Goal: Check status: Check status

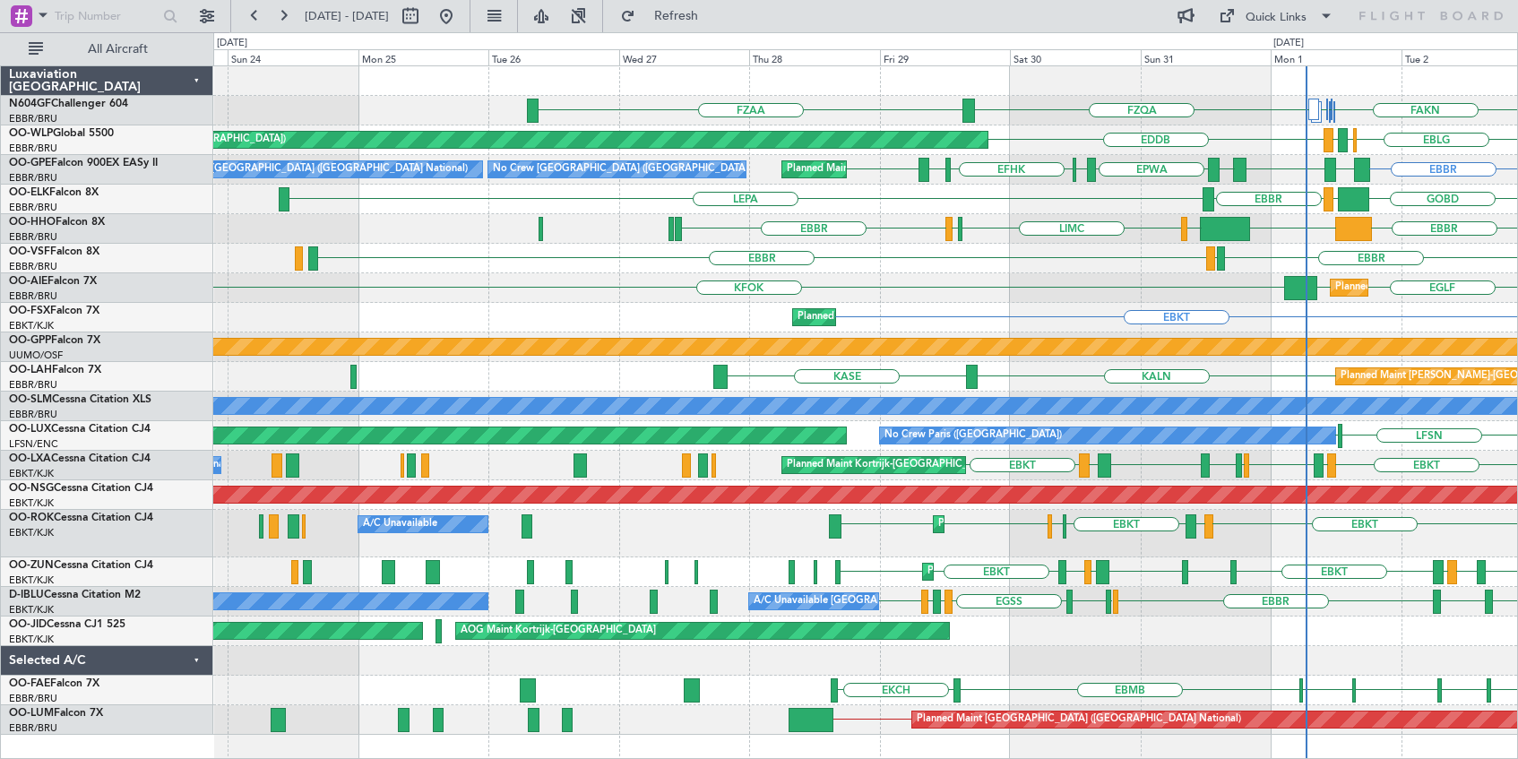
click at [781, 281] on div "FZAA FAKN FAHS FAKN FZQA EBLG EBBR LIRZ EDDB Planned Maint Berlin (Brandenburg)…" at bounding box center [865, 400] width 1304 height 669
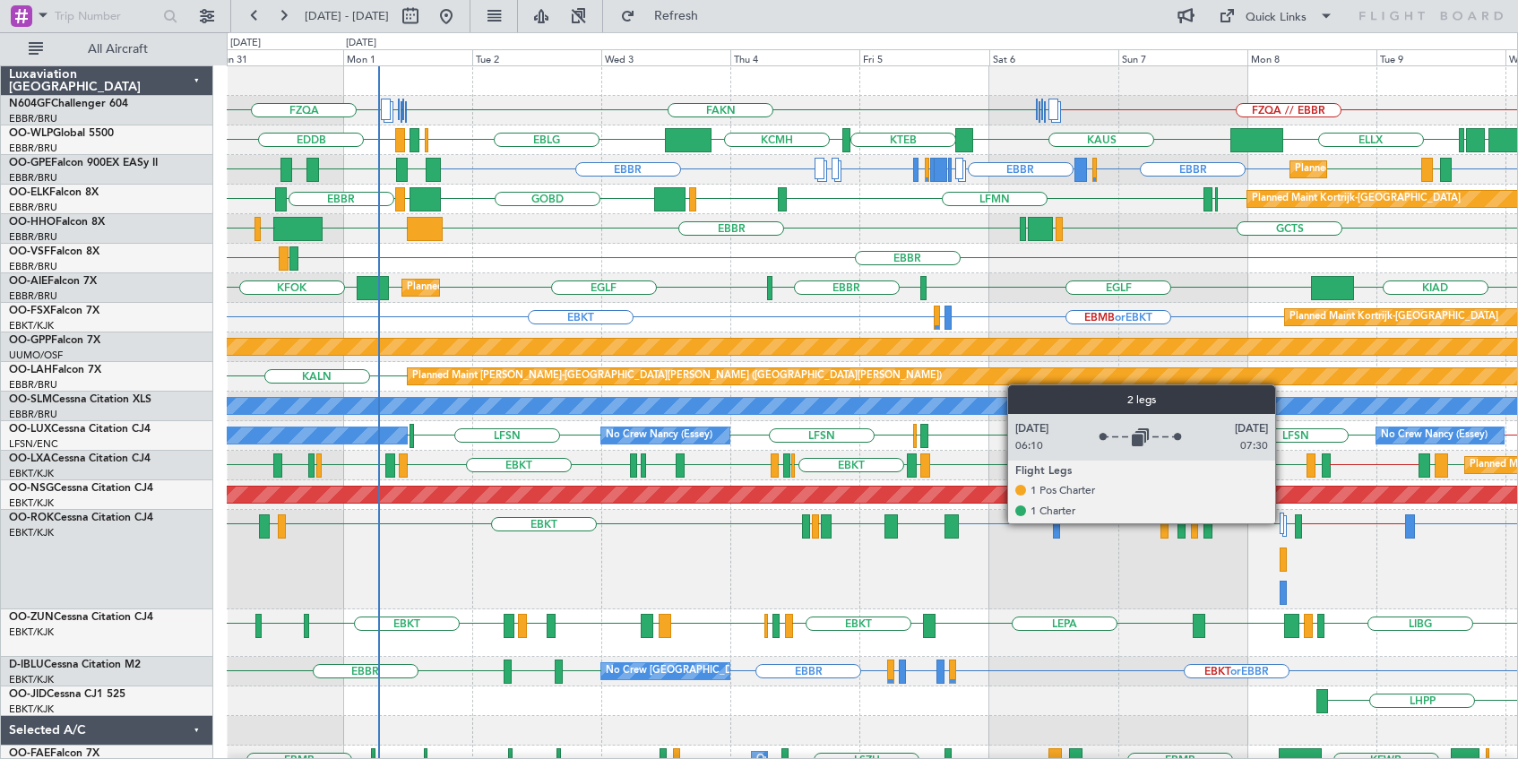
click at [1284, 523] on div at bounding box center [1282, 524] width 5 height 22
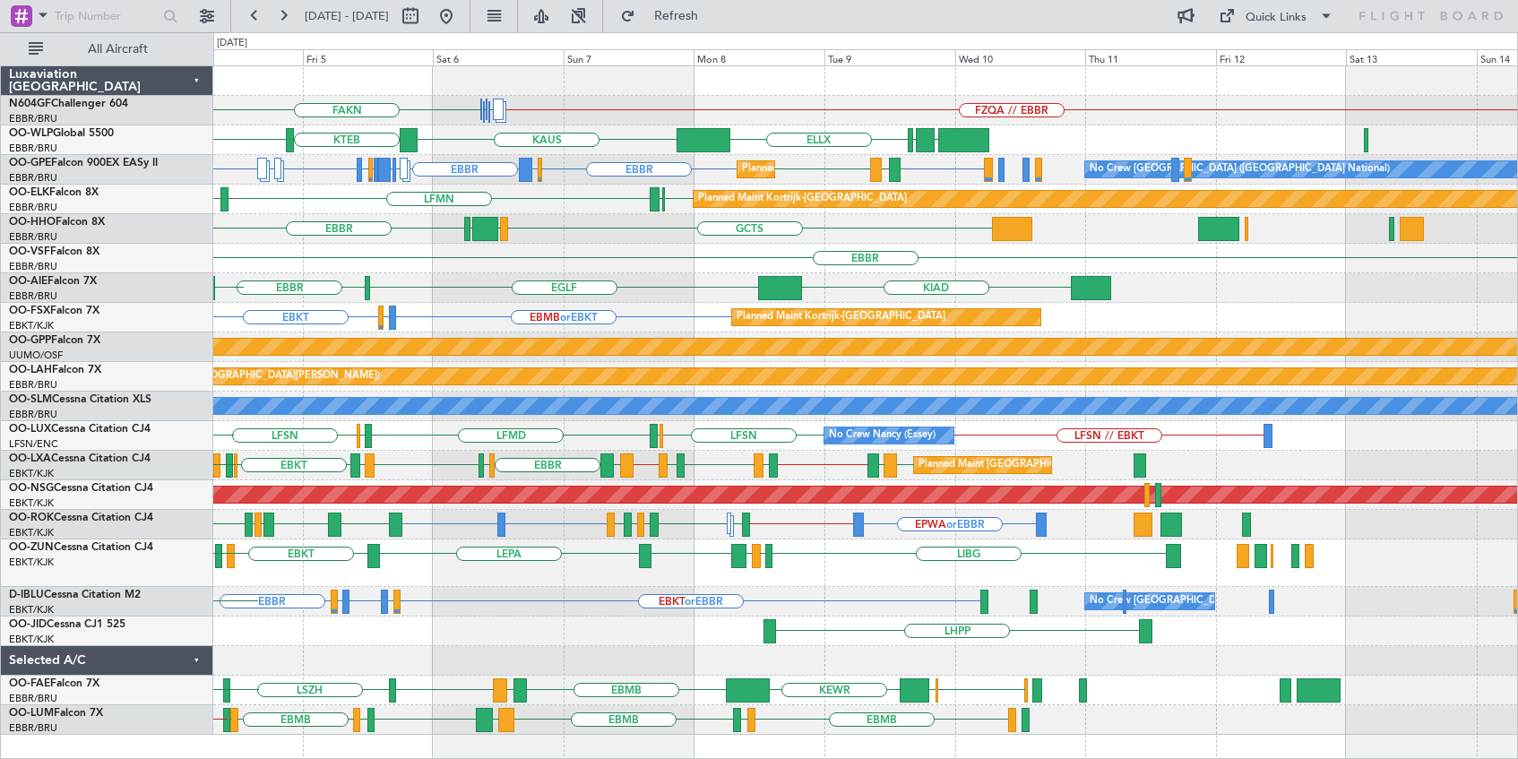
click at [770, 598] on div "EBKT or EBBR LFLP or EBBR EBBR LFLP or EBBR EBBR No Crew Brussels (Brussels Nat…" at bounding box center [865, 602] width 1304 height 30
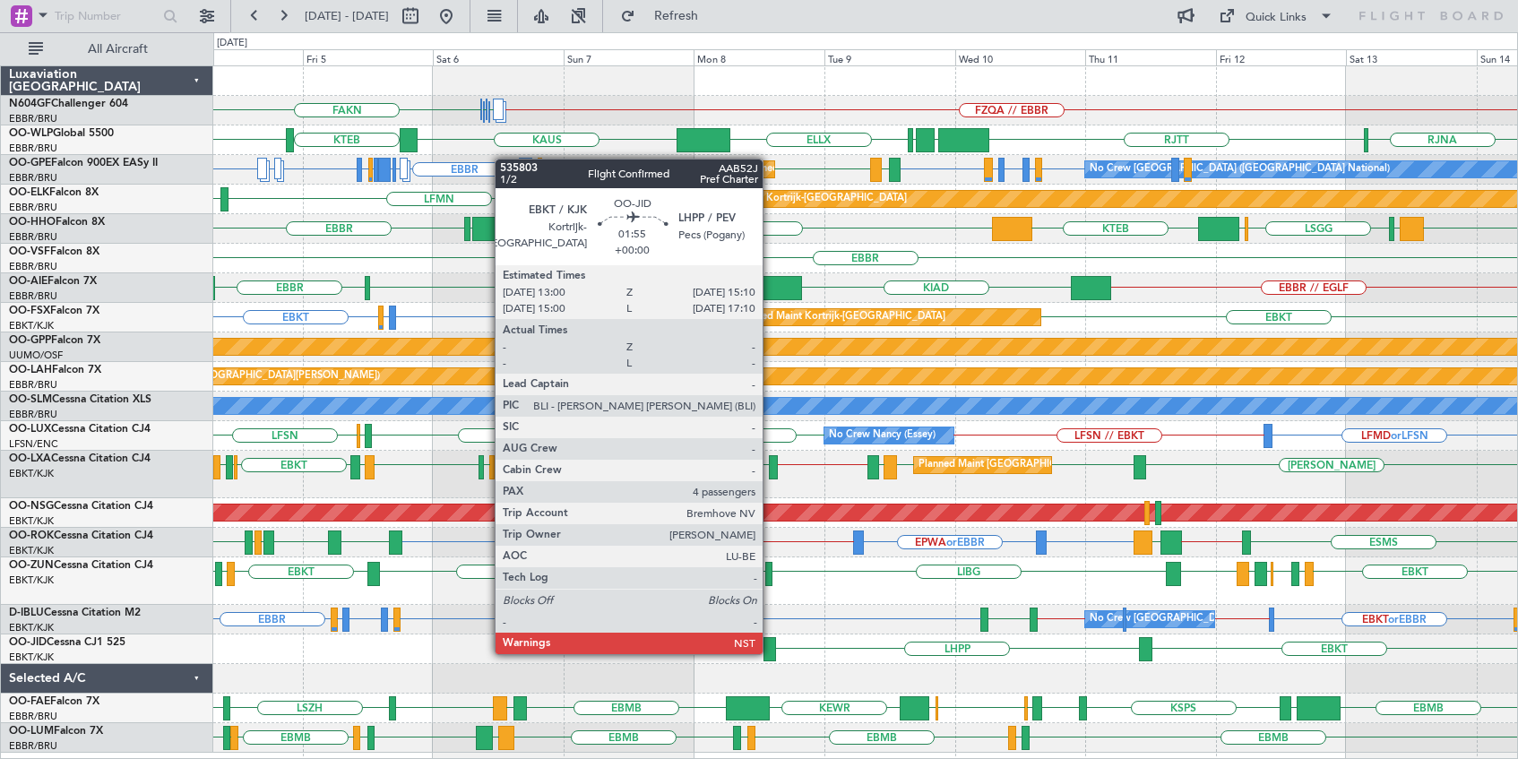
click at [771, 653] on div at bounding box center [770, 649] width 13 height 24
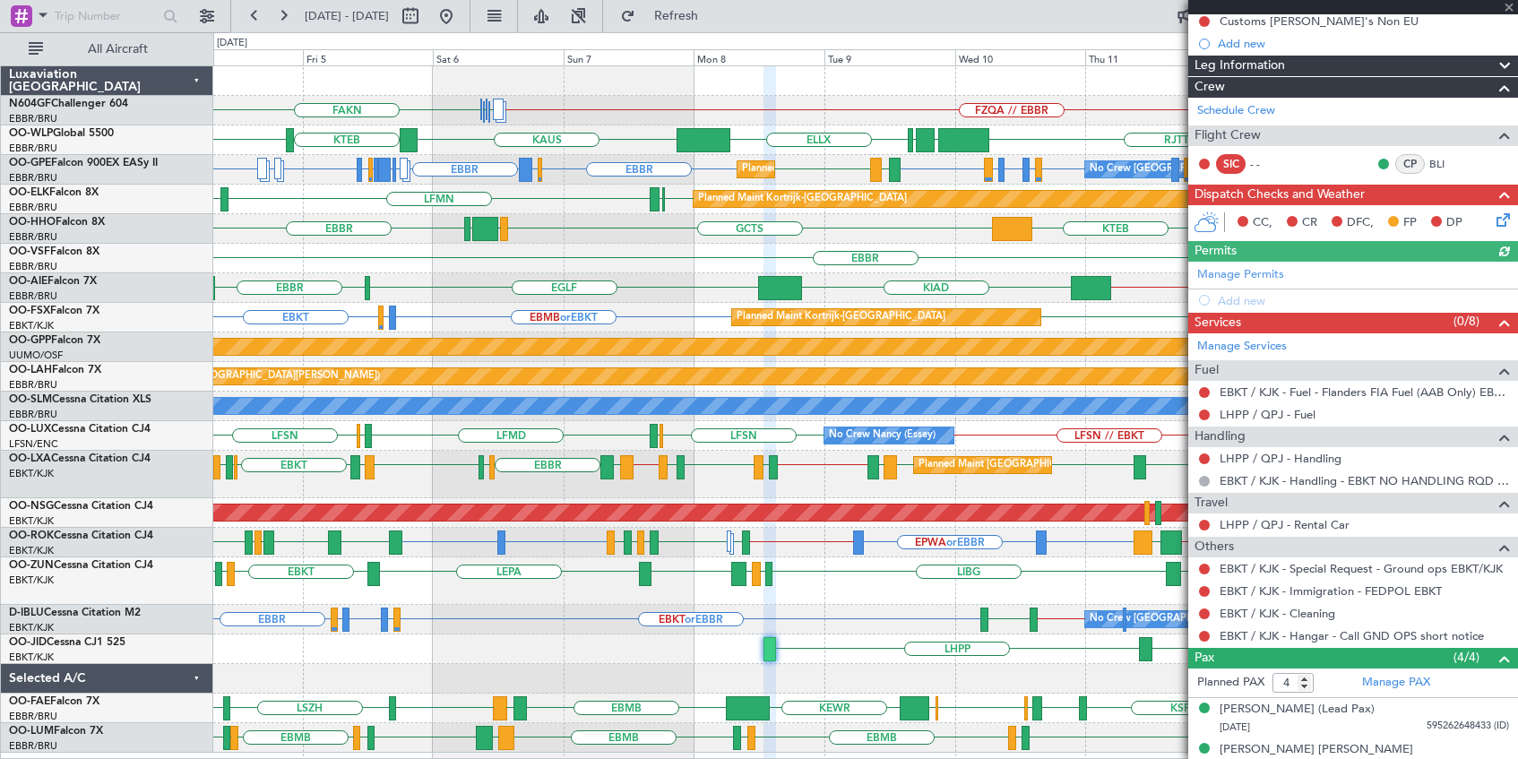
scroll to position [286, 0]
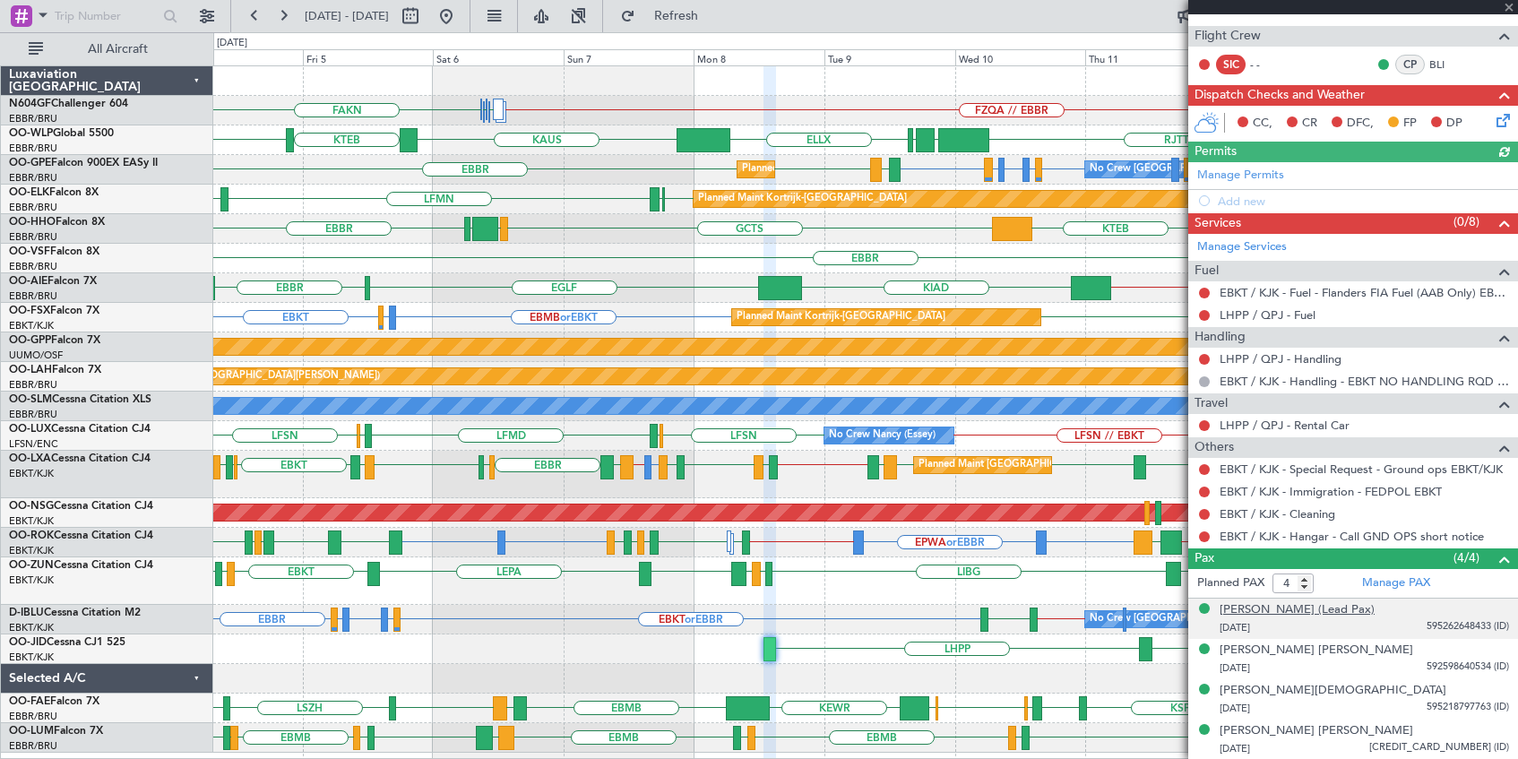
click at [1294, 608] on div "[PERSON_NAME] (Lead Pax)" at bounding box center [1297, 610] width 155 height 18
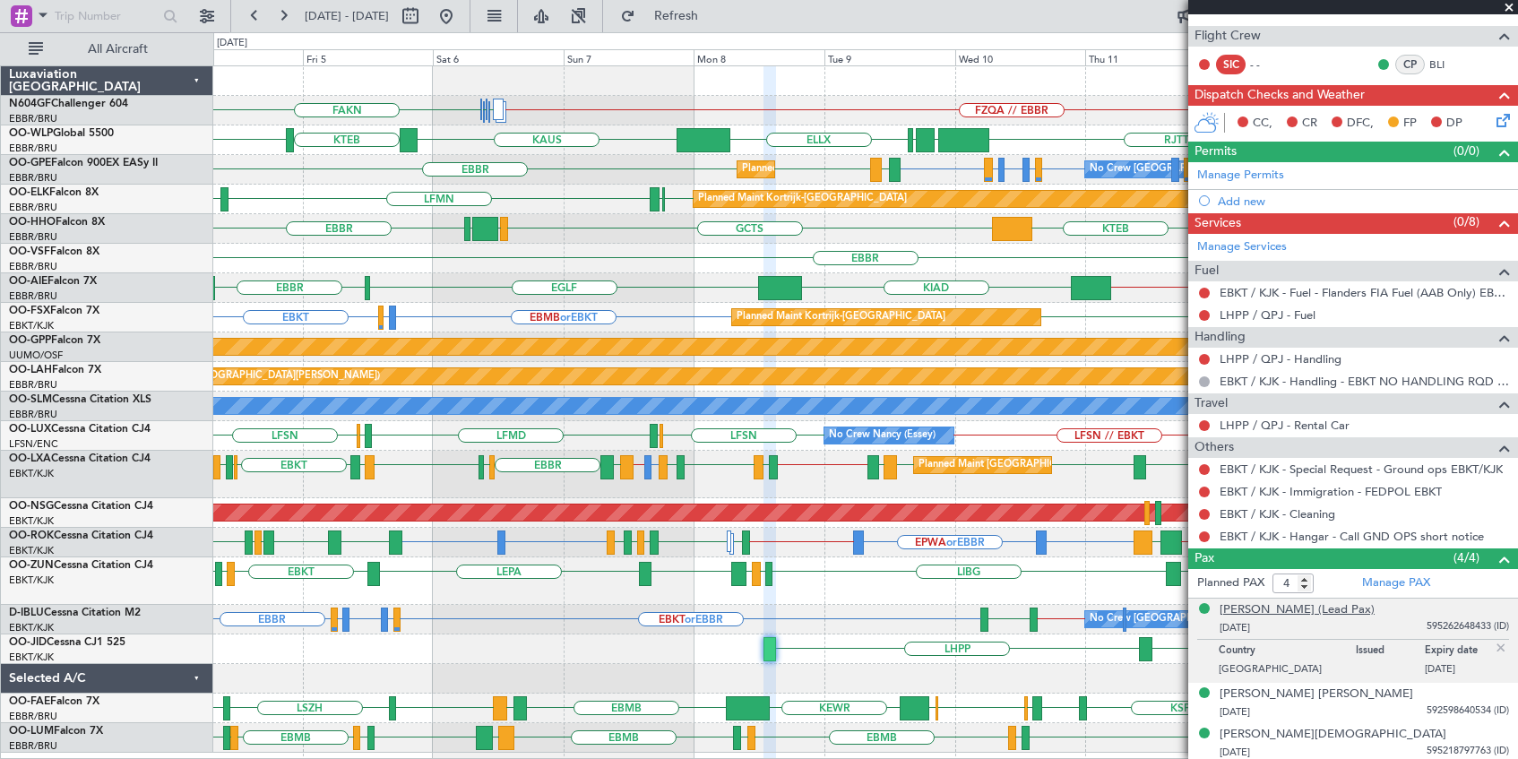
click at [1242, 609] on div "[PERSON_NAME] (Lead Pax)" at bounding box center [1297, 610] width 155 height 18
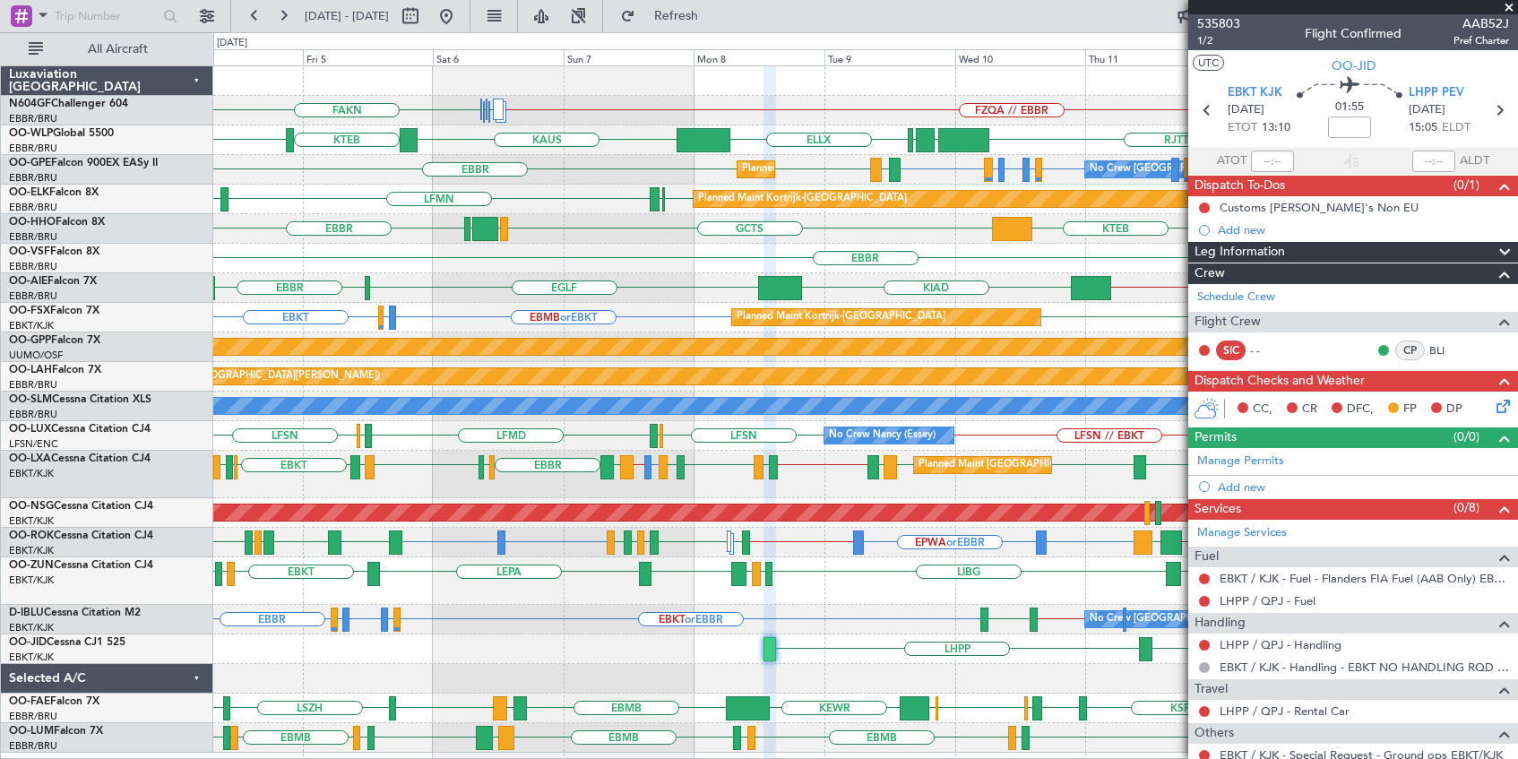
scroll to position [286, 0]
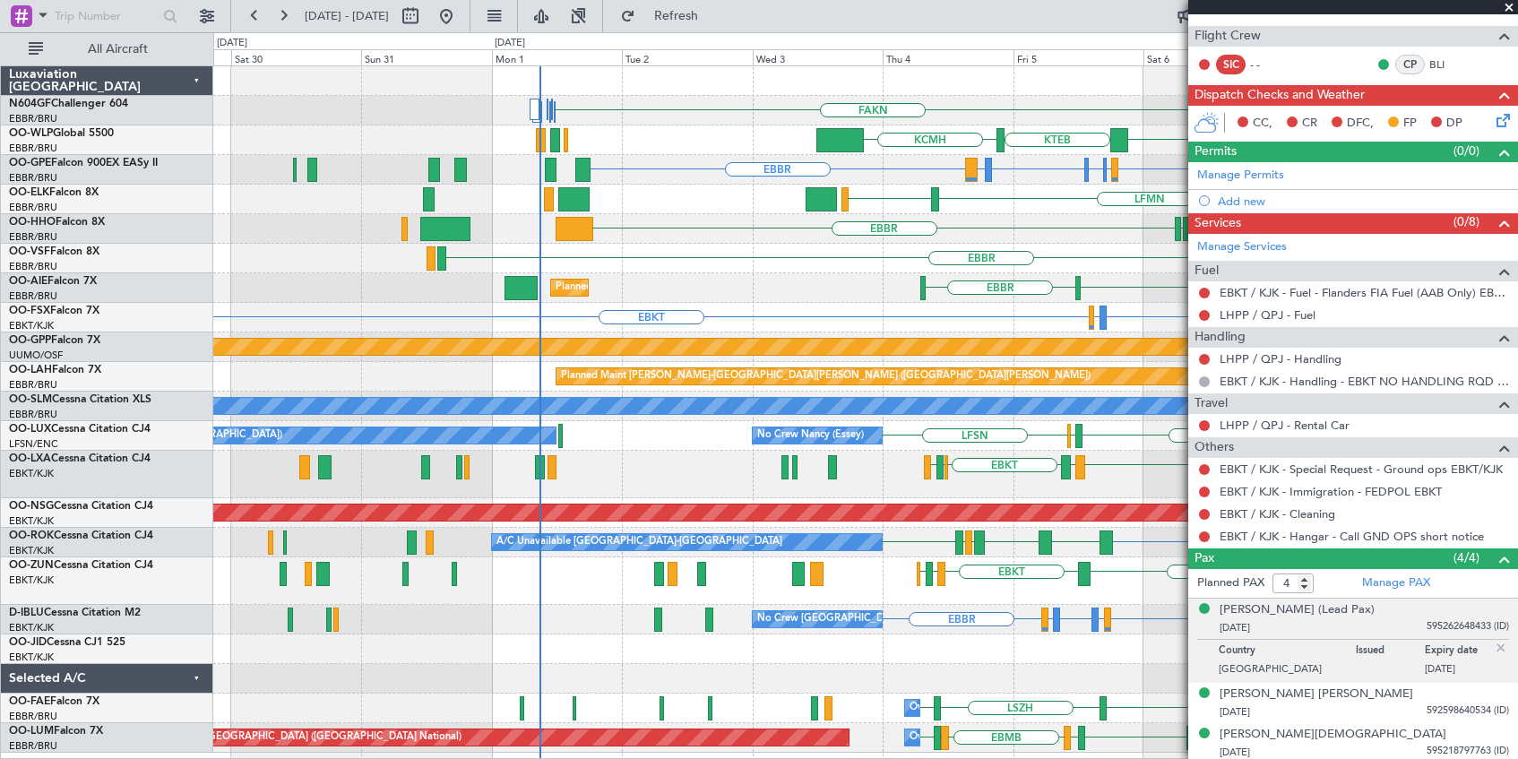
click at [1132, 482] on div "LFMN or EBBR EBBR // EBKT EBLG LIML LIRN [GEOGRAPHIC_DATA] LSZB EBKT LFMD EBKT …" at bounding box center [865, 475] width 1304 height 48
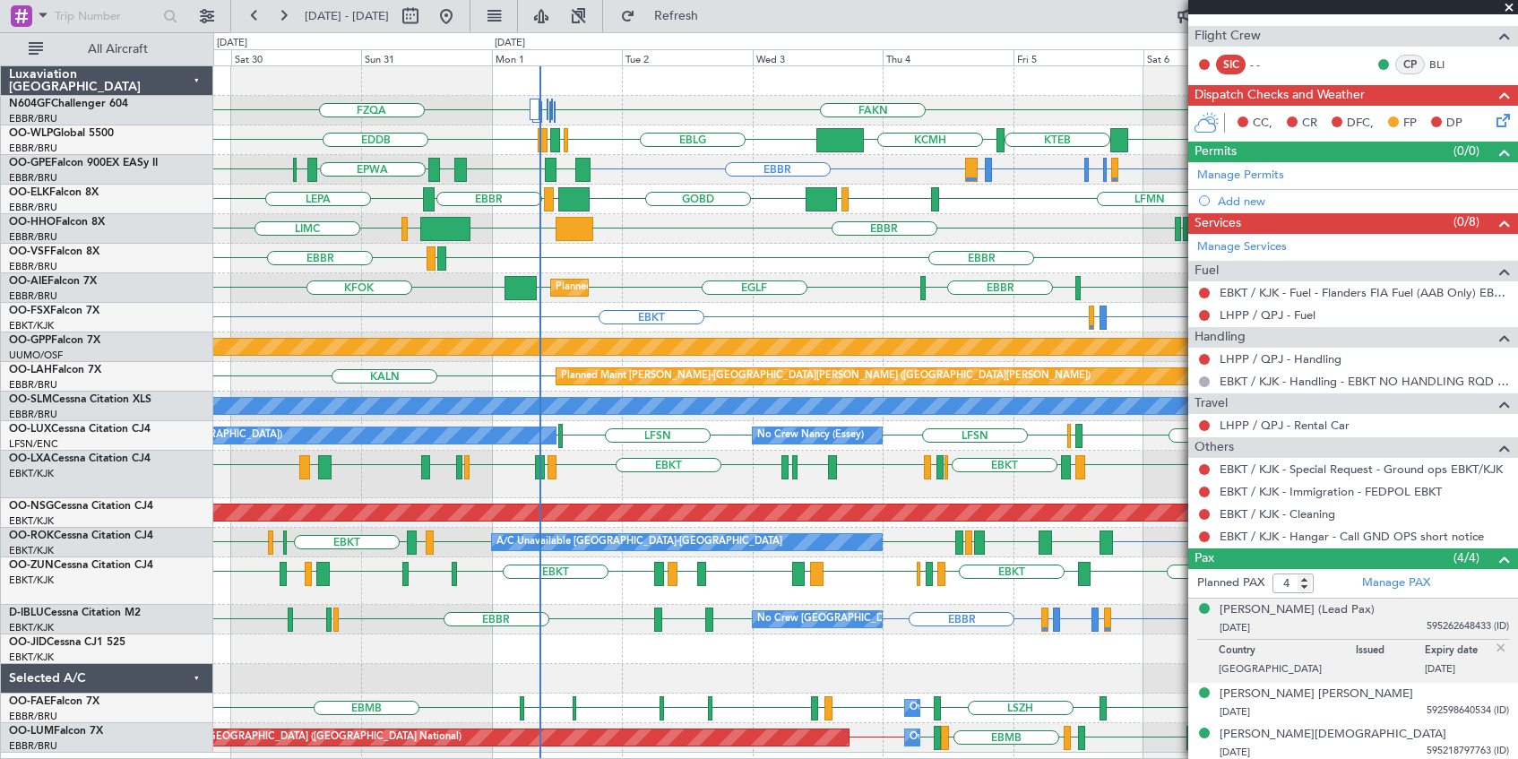
click at [1511, 7] on span at bounding box center [1509, 8] width 18 height 16
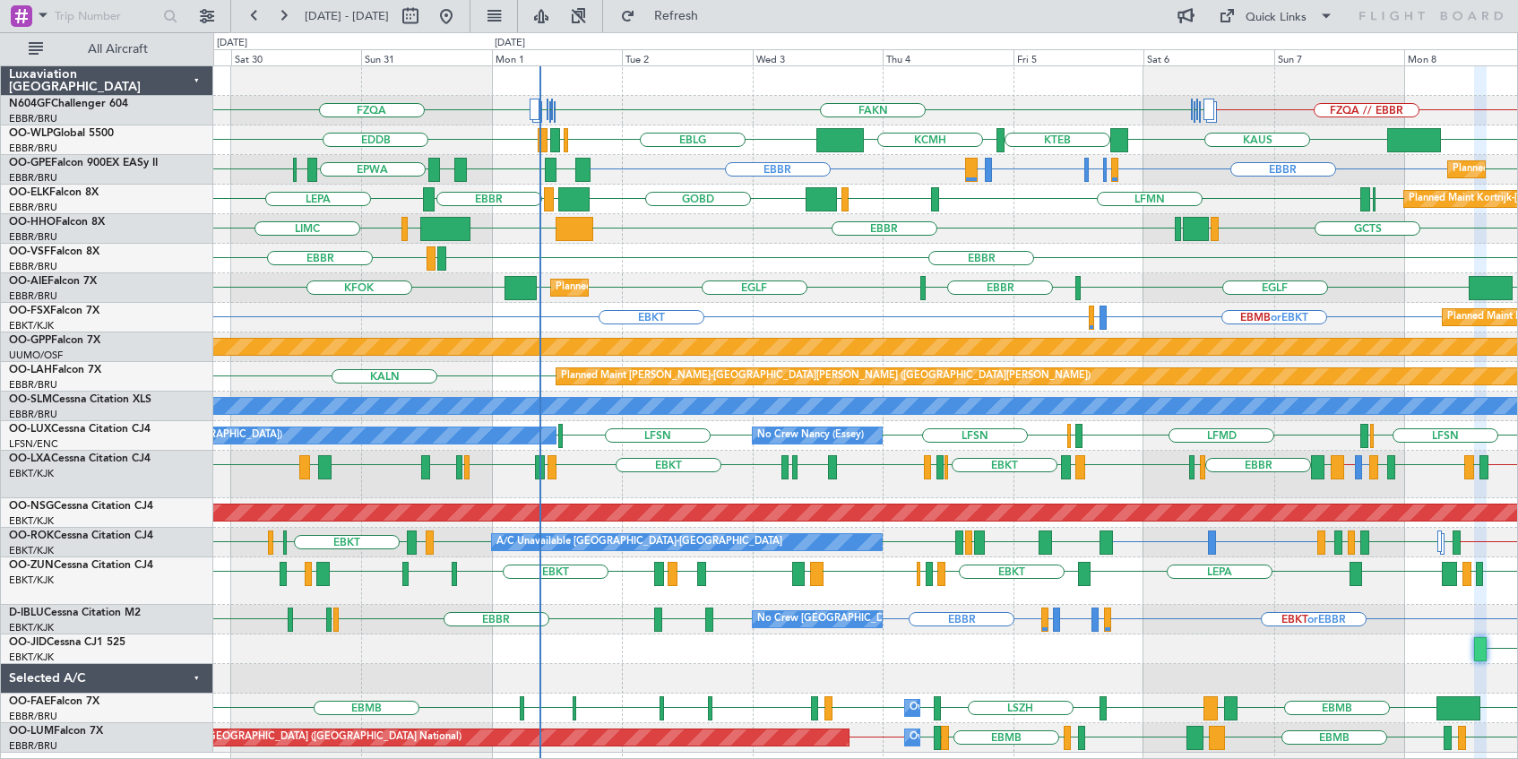
type input "0"
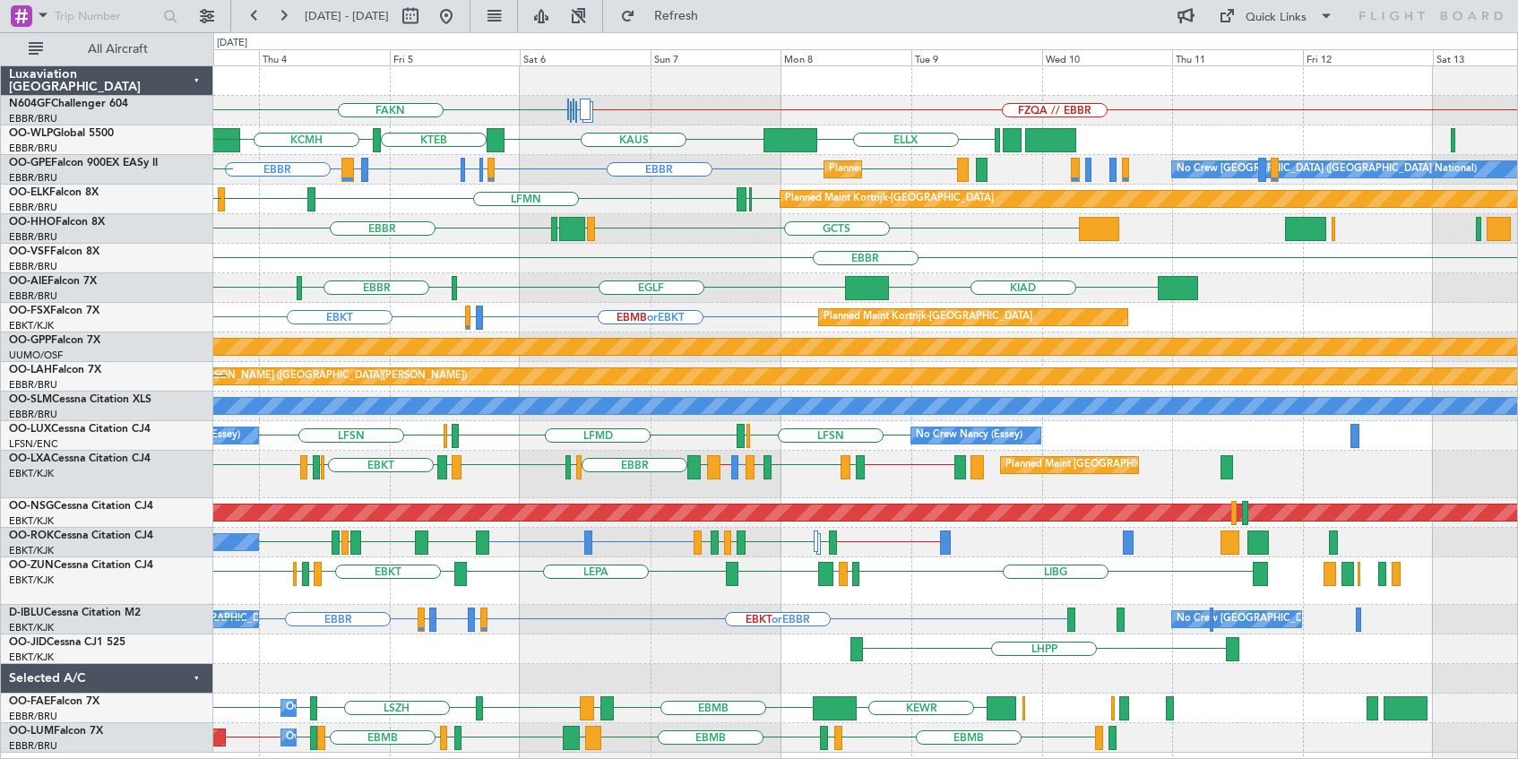
click at [806, 707] on div "FZQA // EBBR FAKN [PERSON_NAME] FAKN [PERSON_NAME] FAKN FZQA [PERSON_NAME] KTEB…" at bounding box center [865, 409] width 1304 height 687
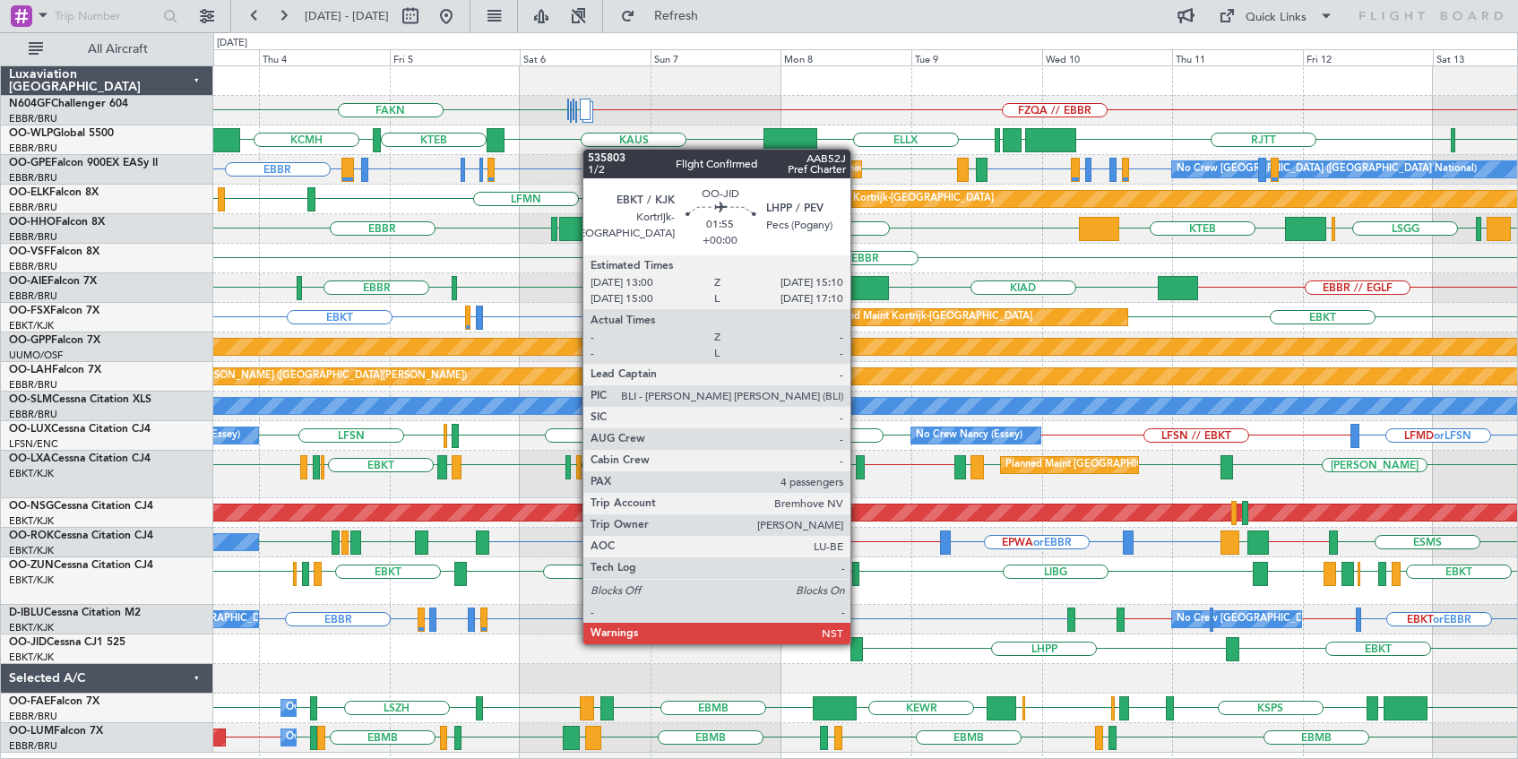
click at [859, 643] on div at bounding box center [857, 649] width 13 height 24
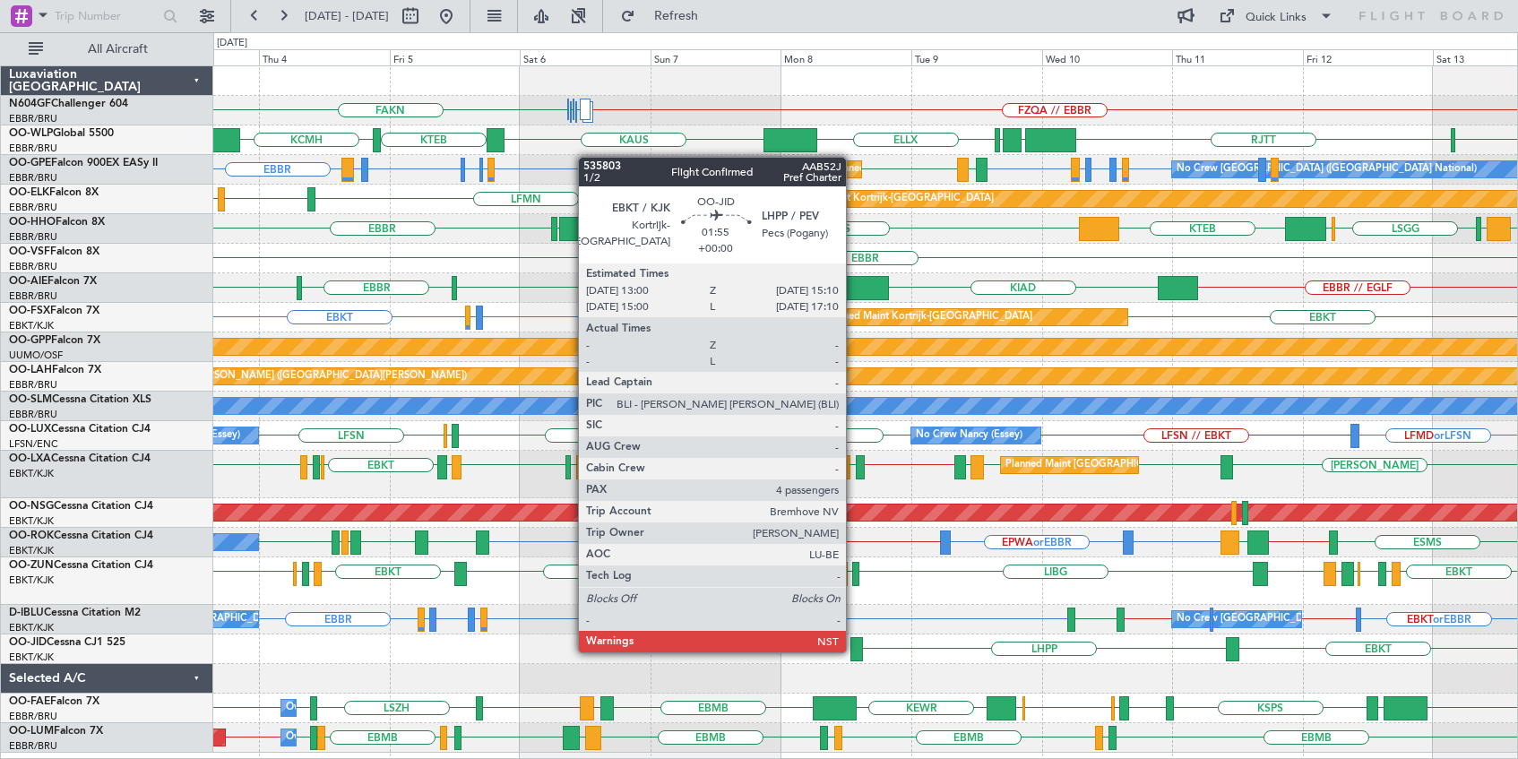
click at [854, 645] on div at bounding box center [857, 649] width 13 height 24
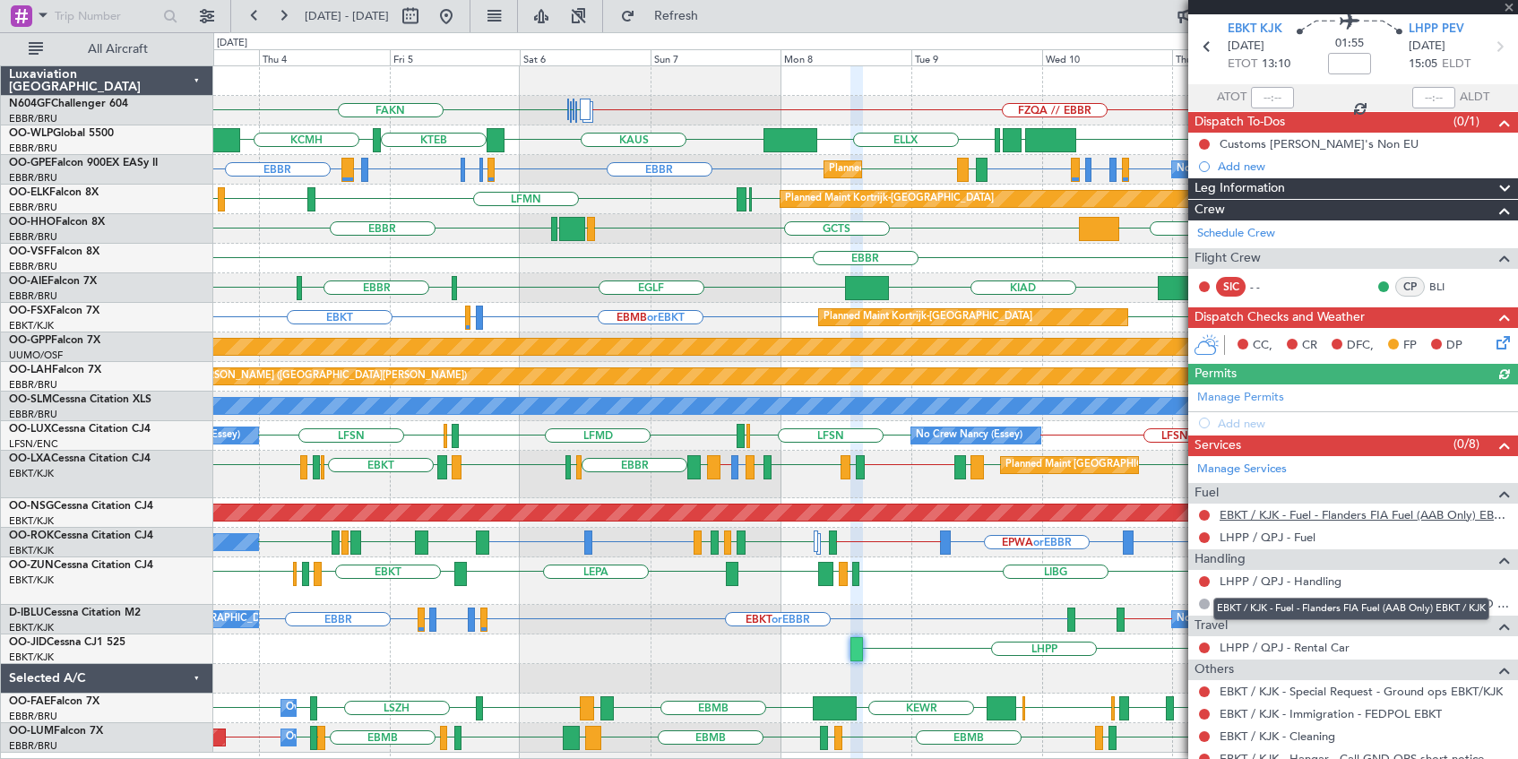
scroll to position [90, 0]
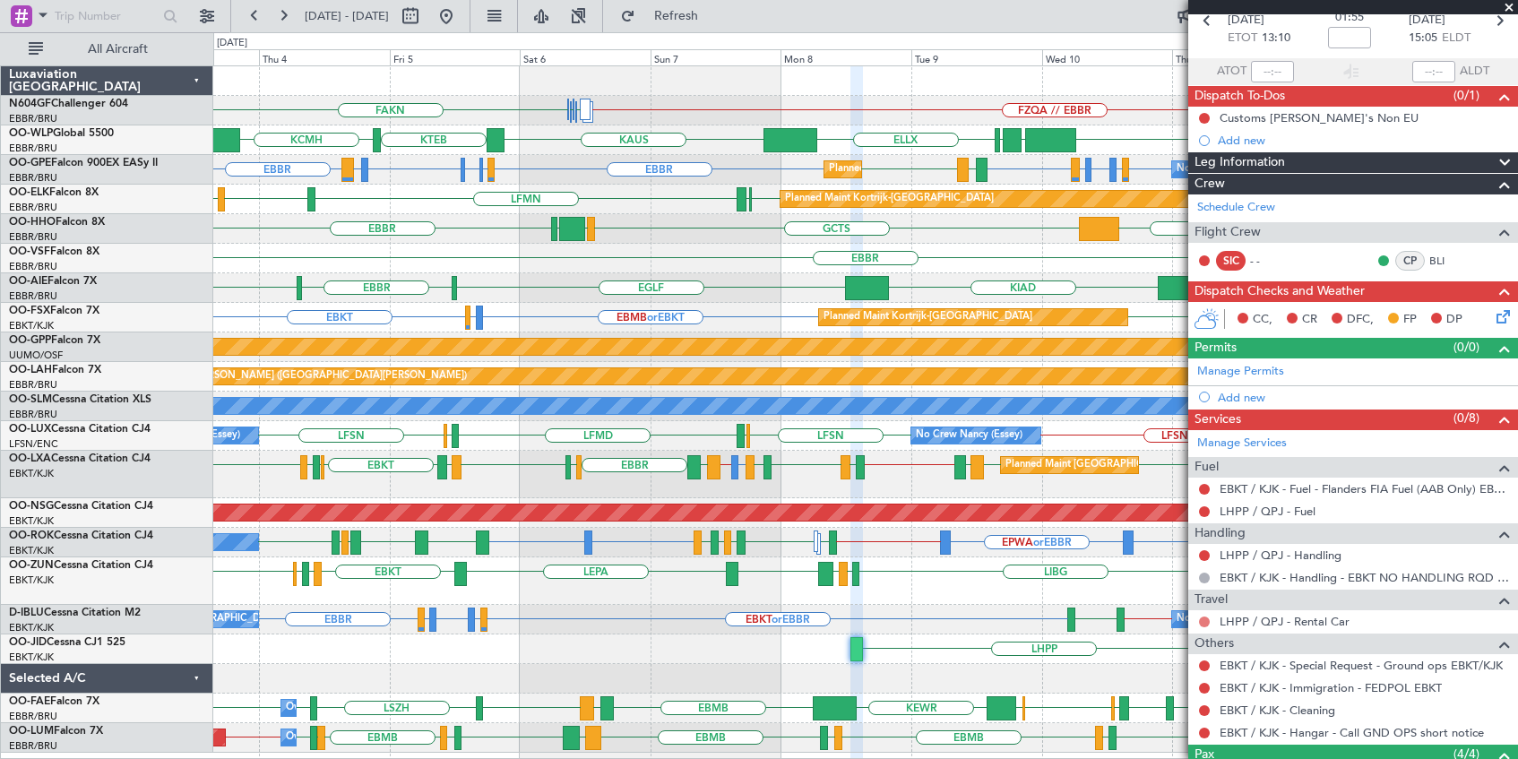
click at [1201, 622] on button at bounding box center [1204, 622] width 11 height 11
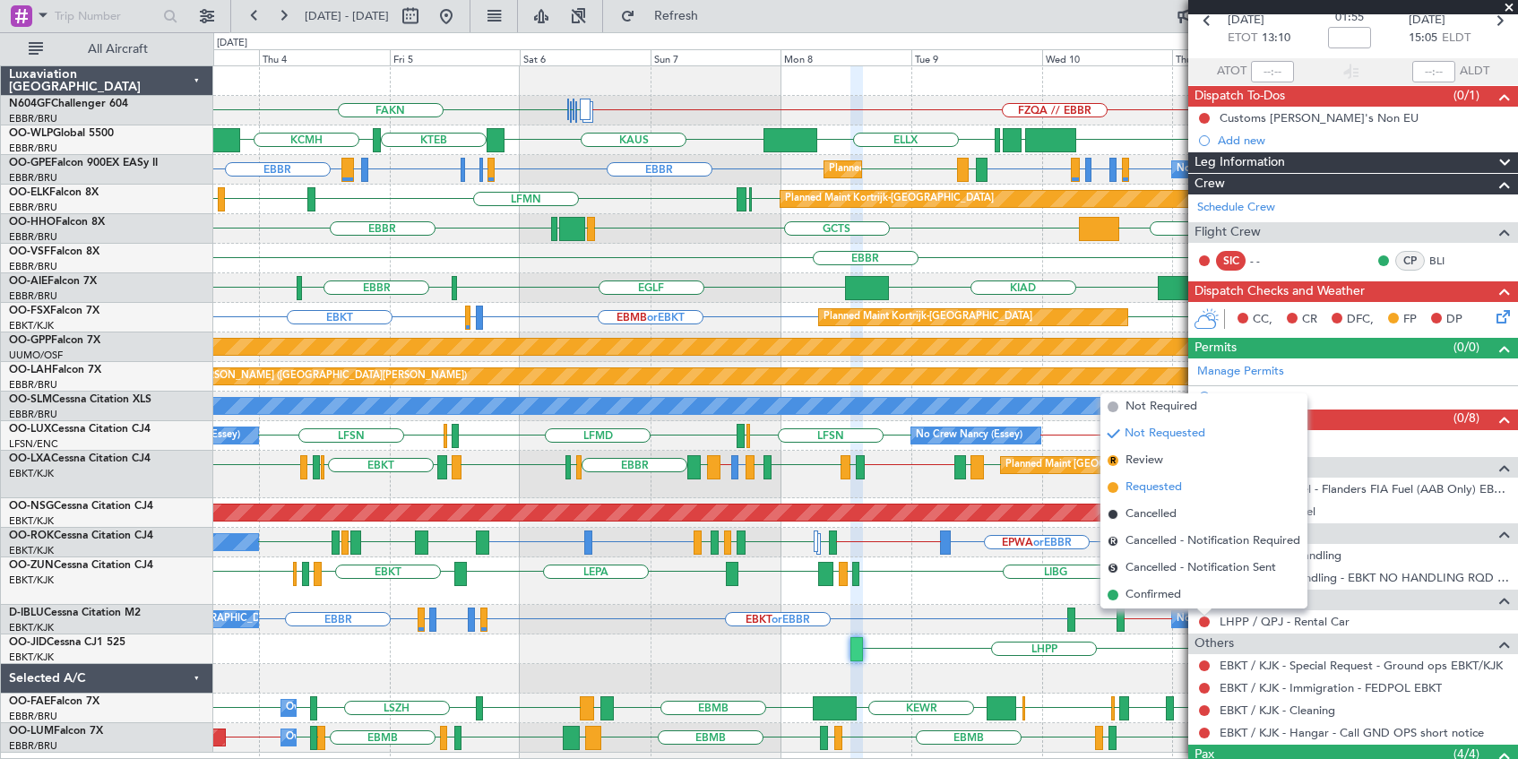
click at [1172, 483] on span "Requested" at bounding box center [1154, 488] width 56 height 18
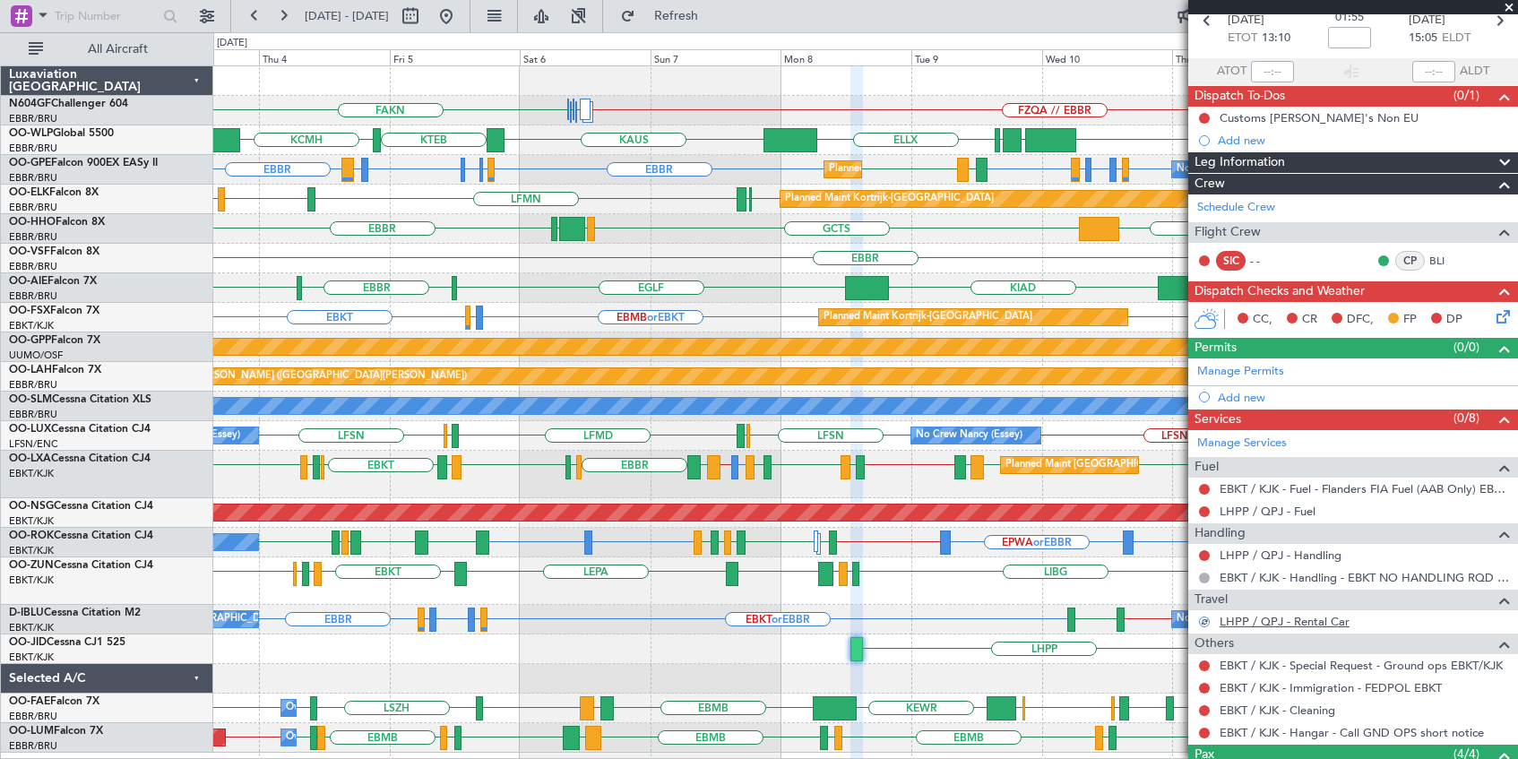
click at [1320, 618] on link "LHPP / QPJ - Rental Car" at bounding box center [1285, 621] width 130 height 15
click at [1505, 7] on span at bounding box center [1509, 8] width 18 height 16
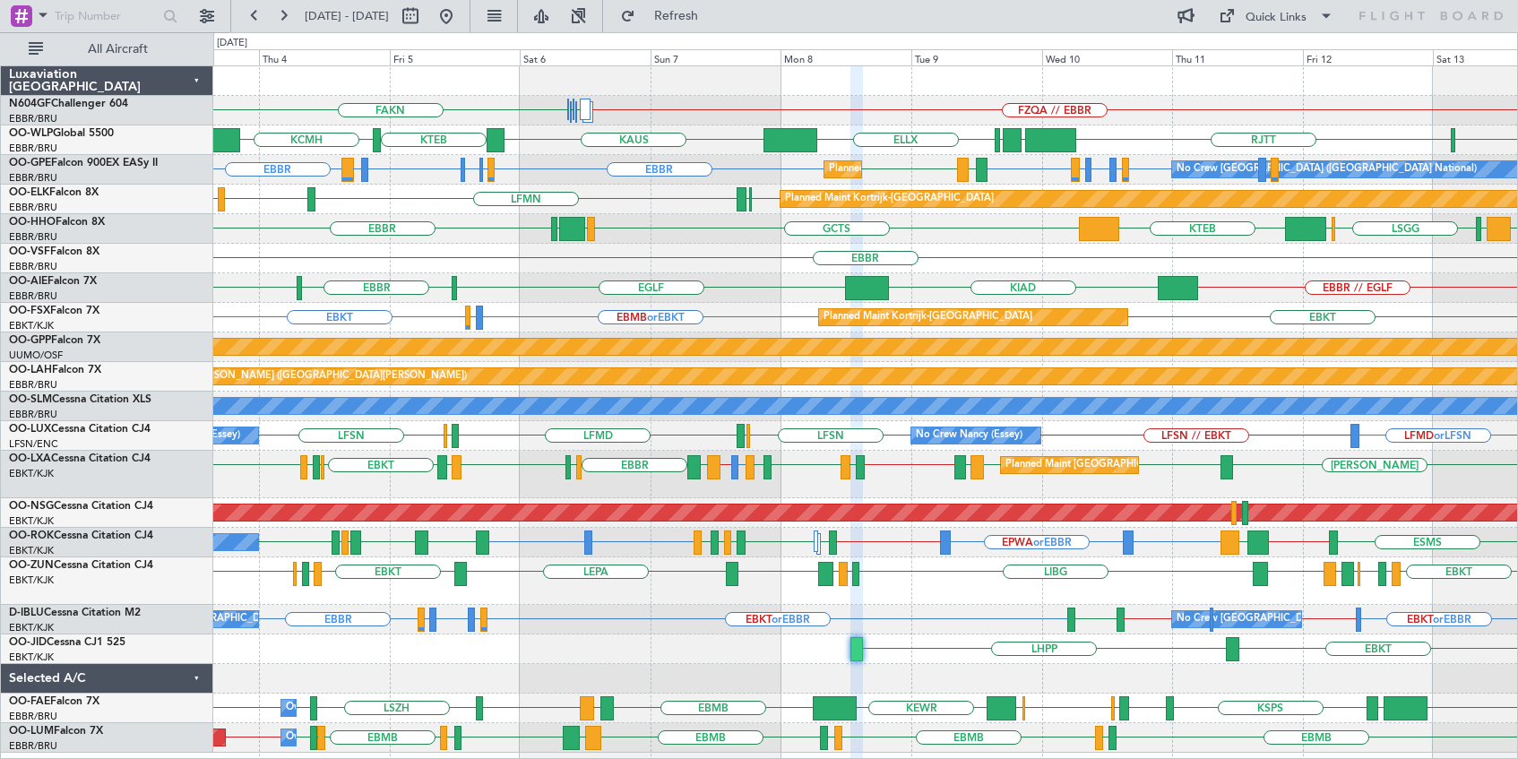
type input "0"
click at [256, 14] on button at bounding box center [254, 16] width 29 height 29
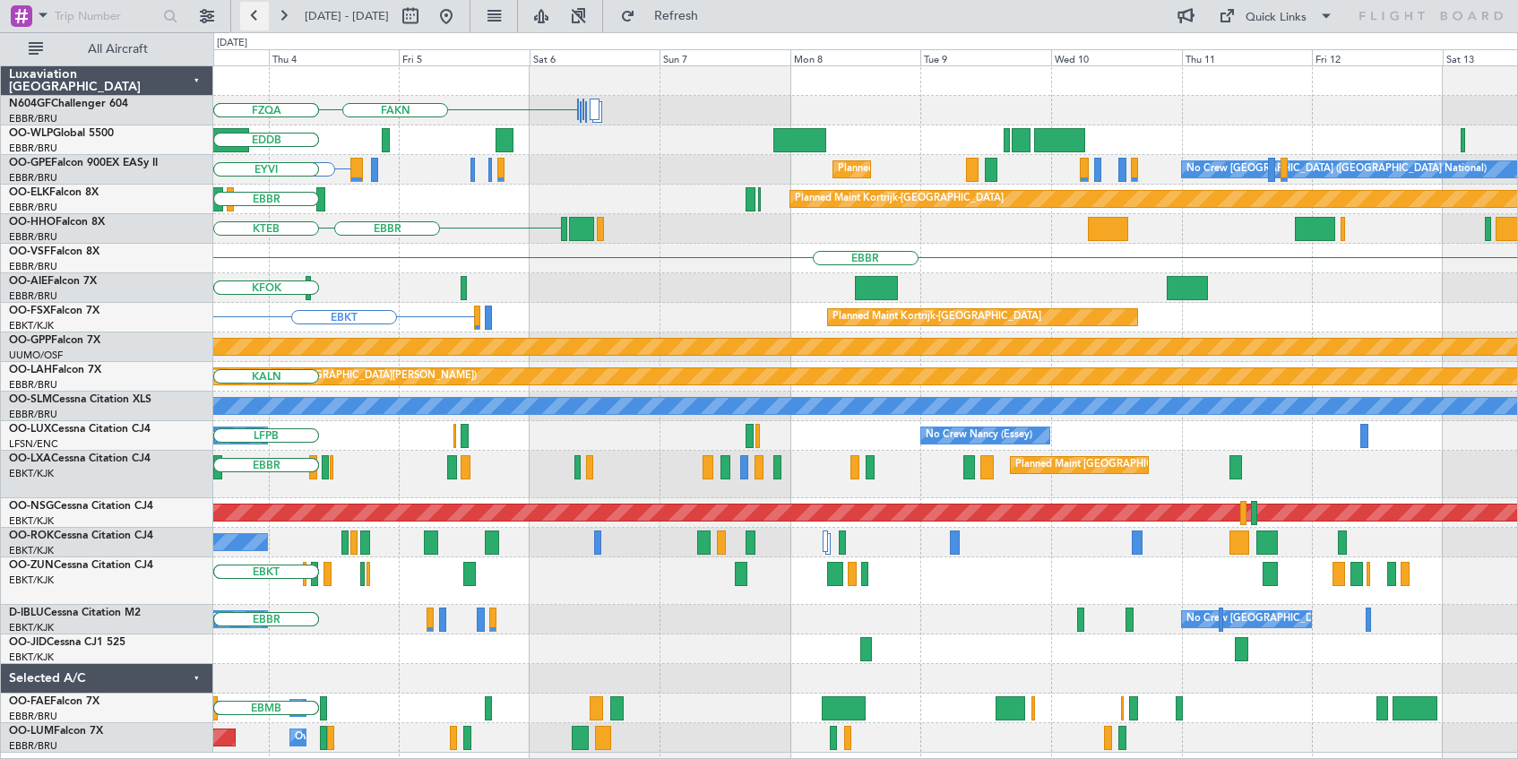
click at [256, 14] on button at bounding box center [254, 16] width 29 height 29
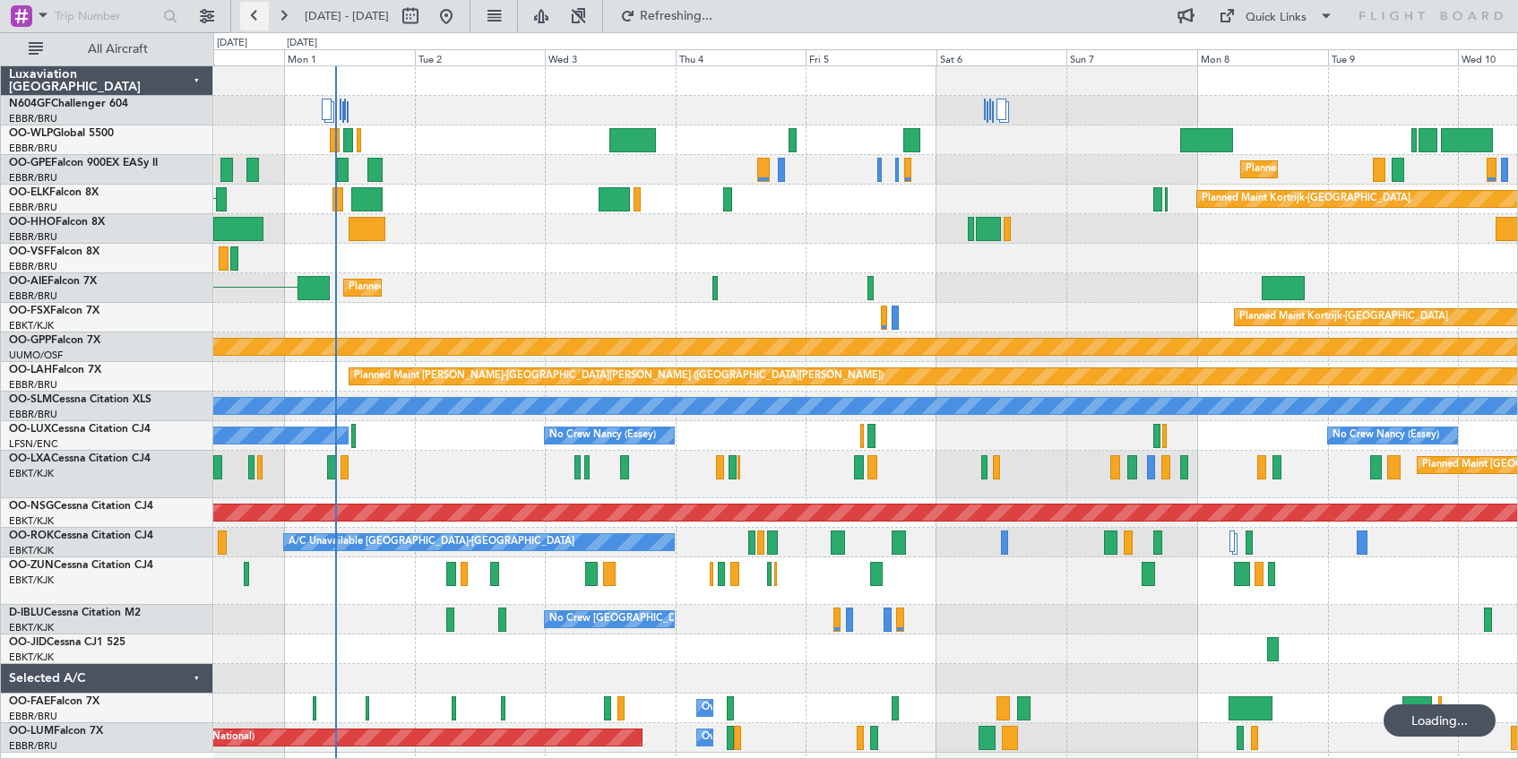
click at [256, 14] on button at bounding box center [254, 16] width 29 height 29
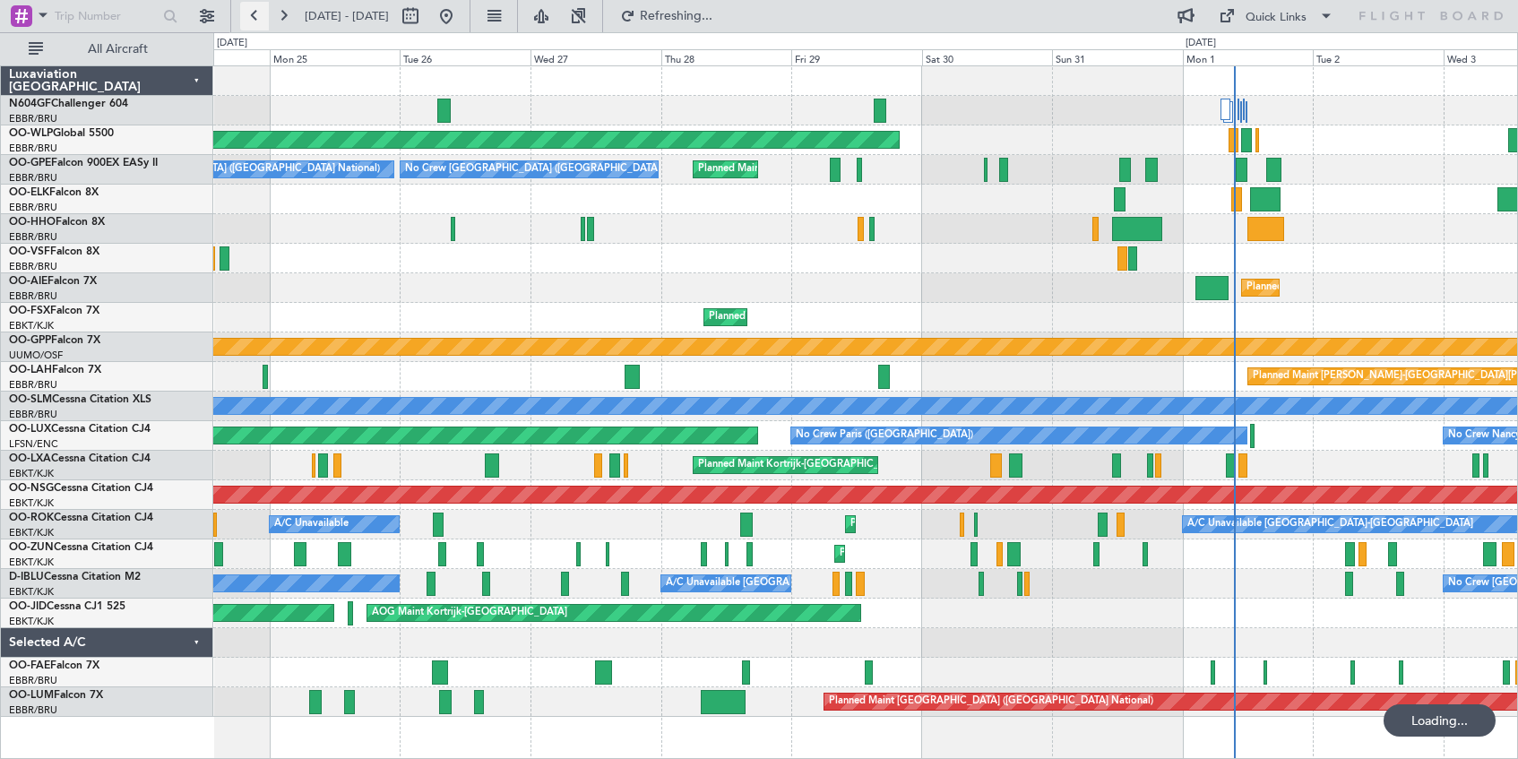
click at [256, 14] on button at bounding box center [254, 16] width 29 height 29
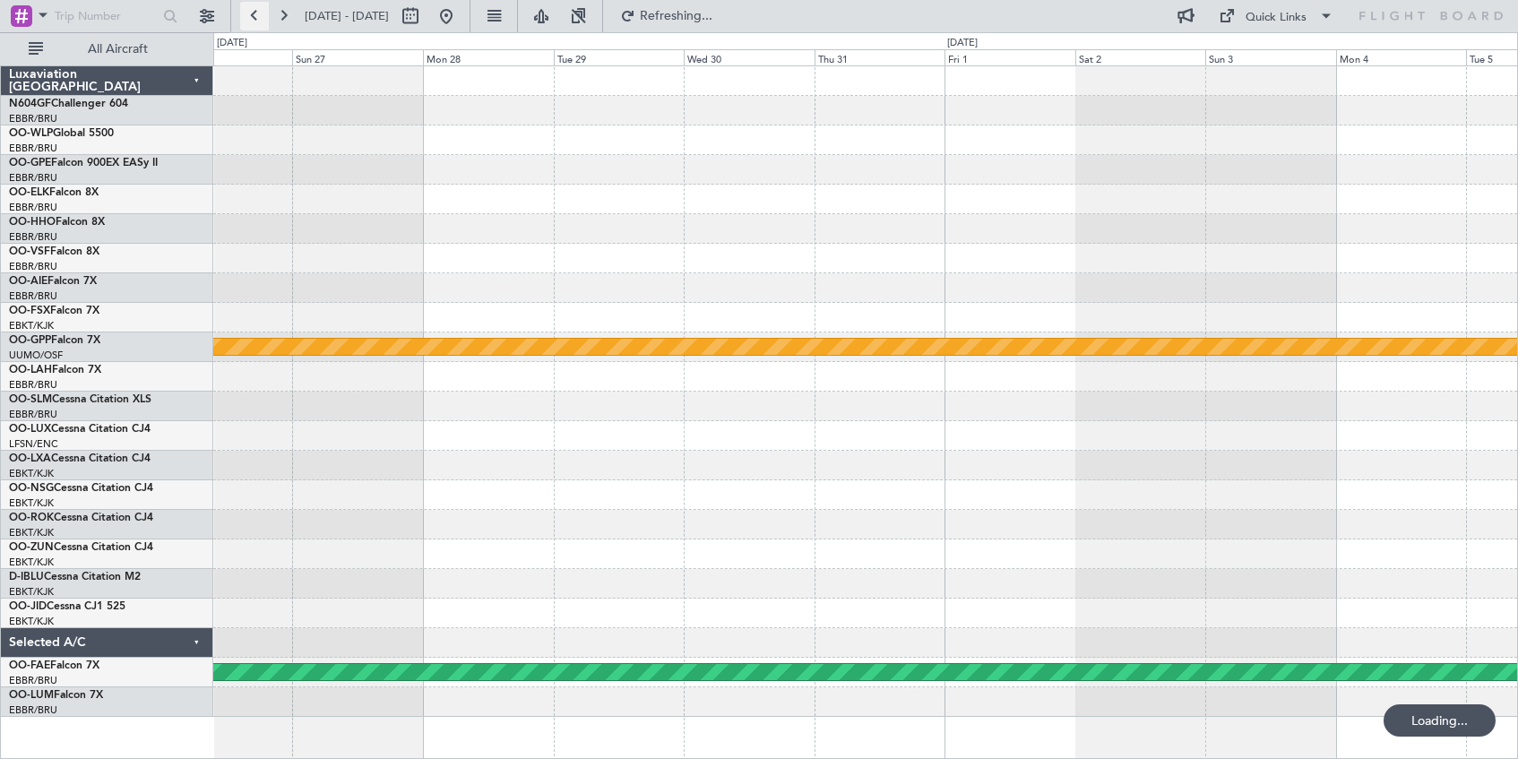
click at [256, 14] on button at bounding box center [254, 16] width 29 height 29
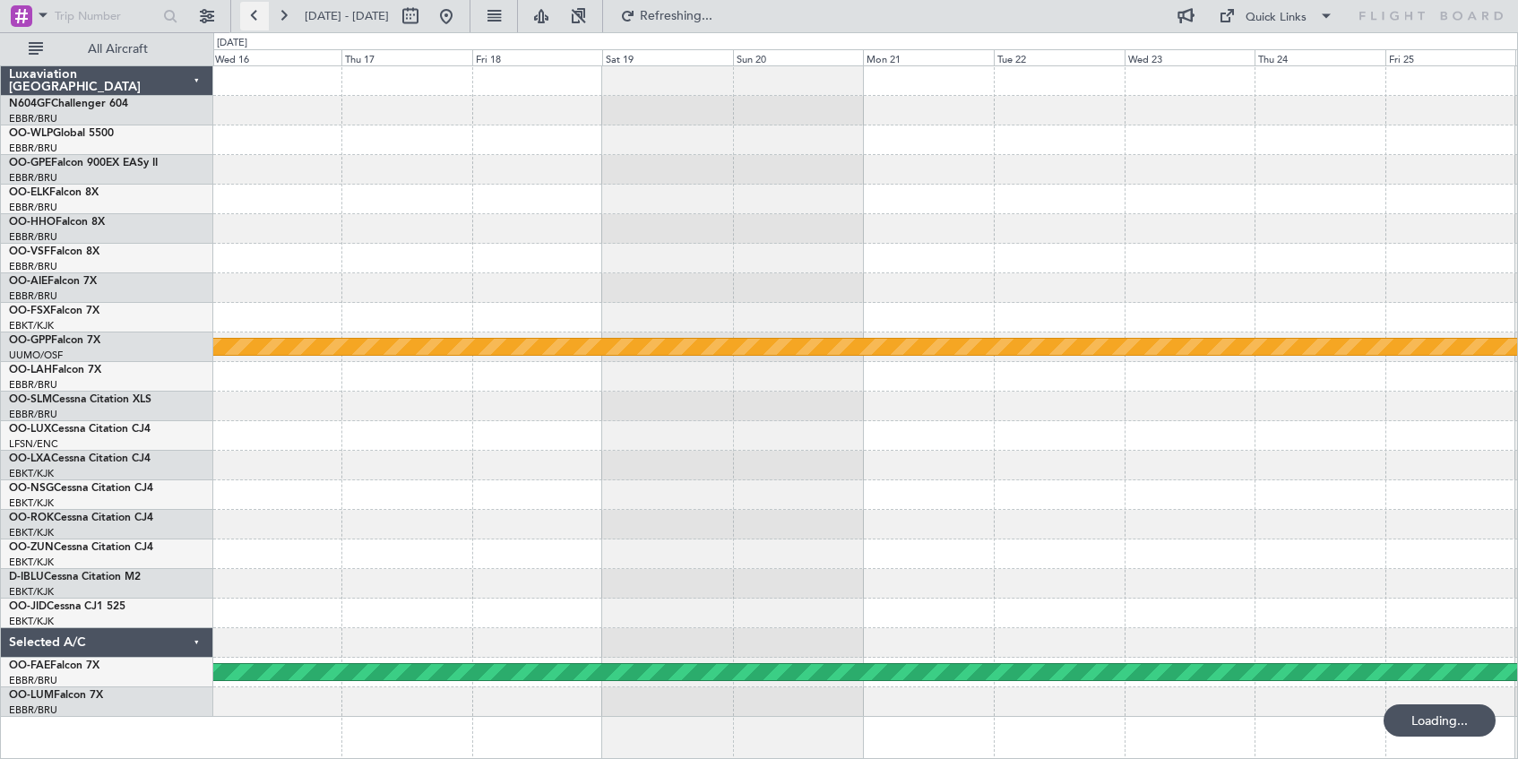
click at [256, 14] on button at bounding box center [254, 16] width 29 height 29
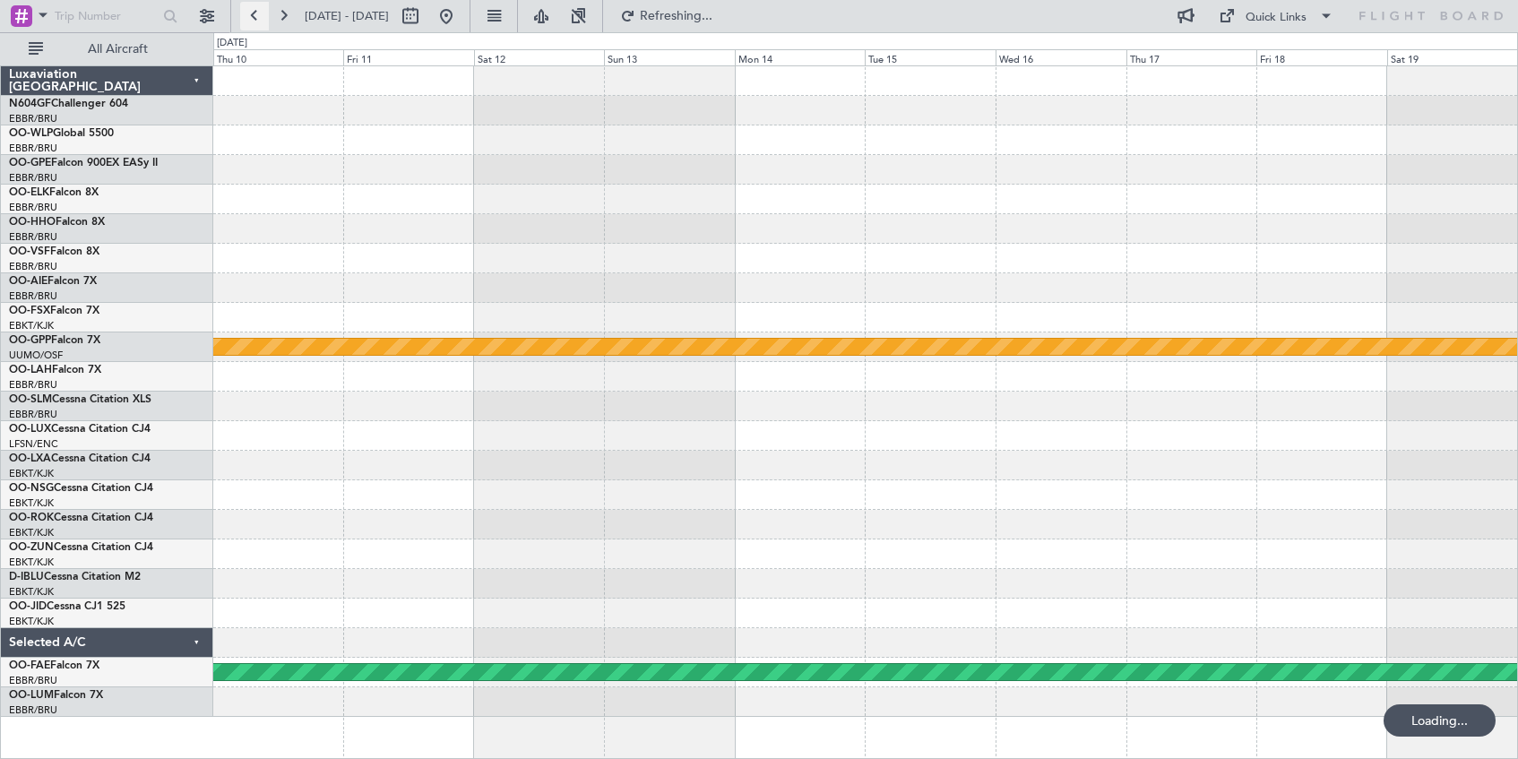
click at [256, 14] on button at bounding box center [254, 16] width 29 height 29
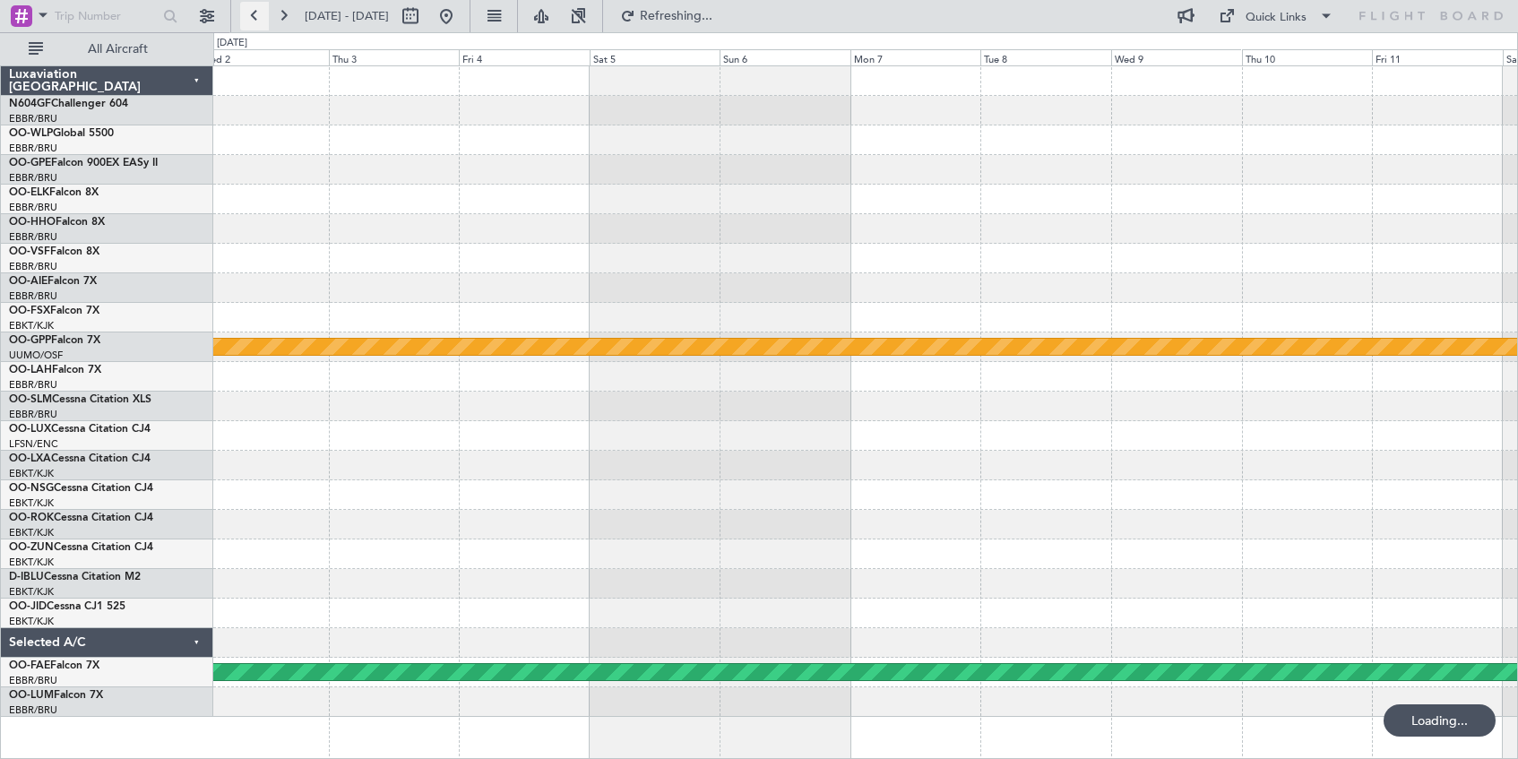
click at [256, 14] on button at bounding box center [254, 16] width 29 height 29
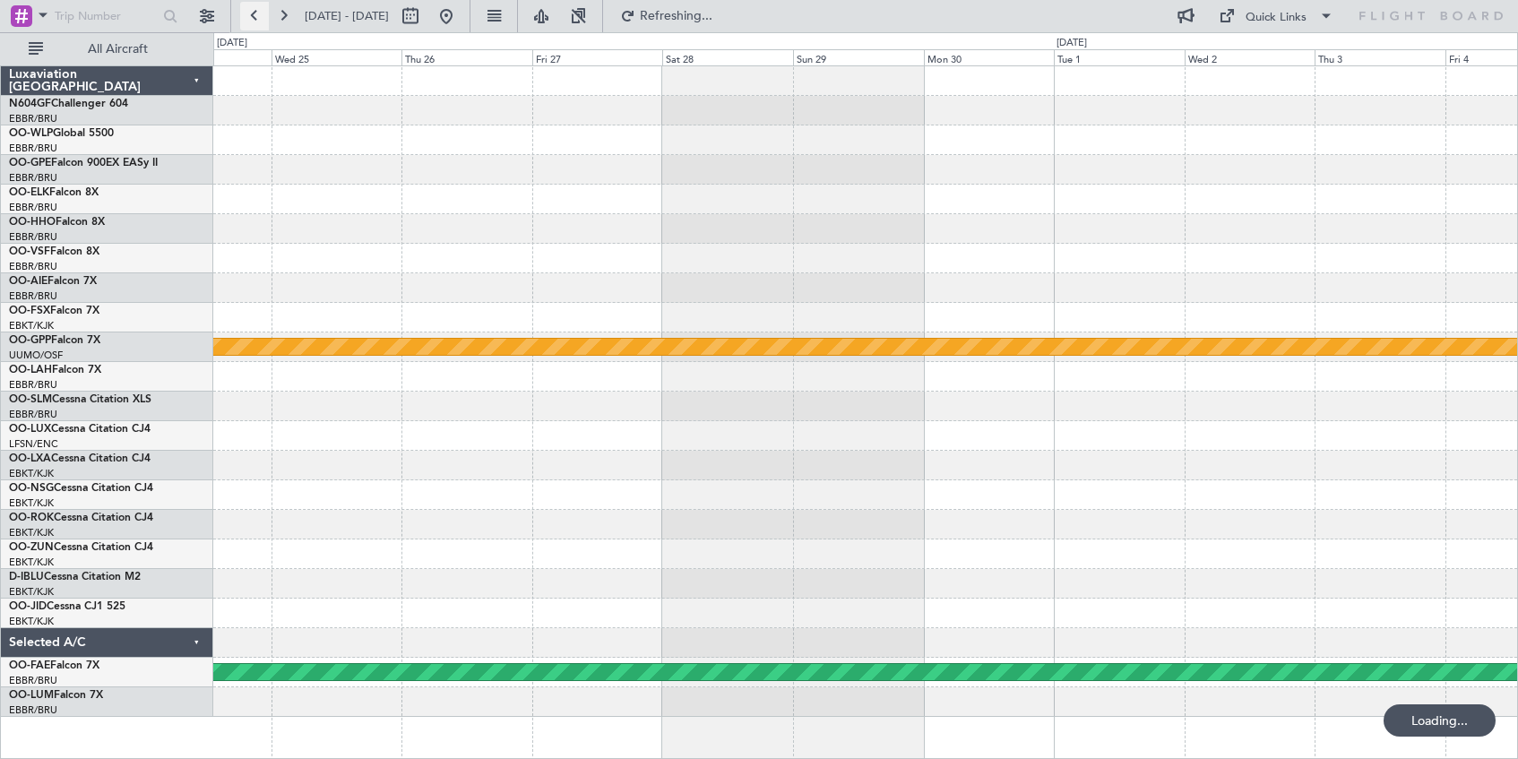
click at [256, 14] on button at bounding box center [254, 16] width 29 height 29
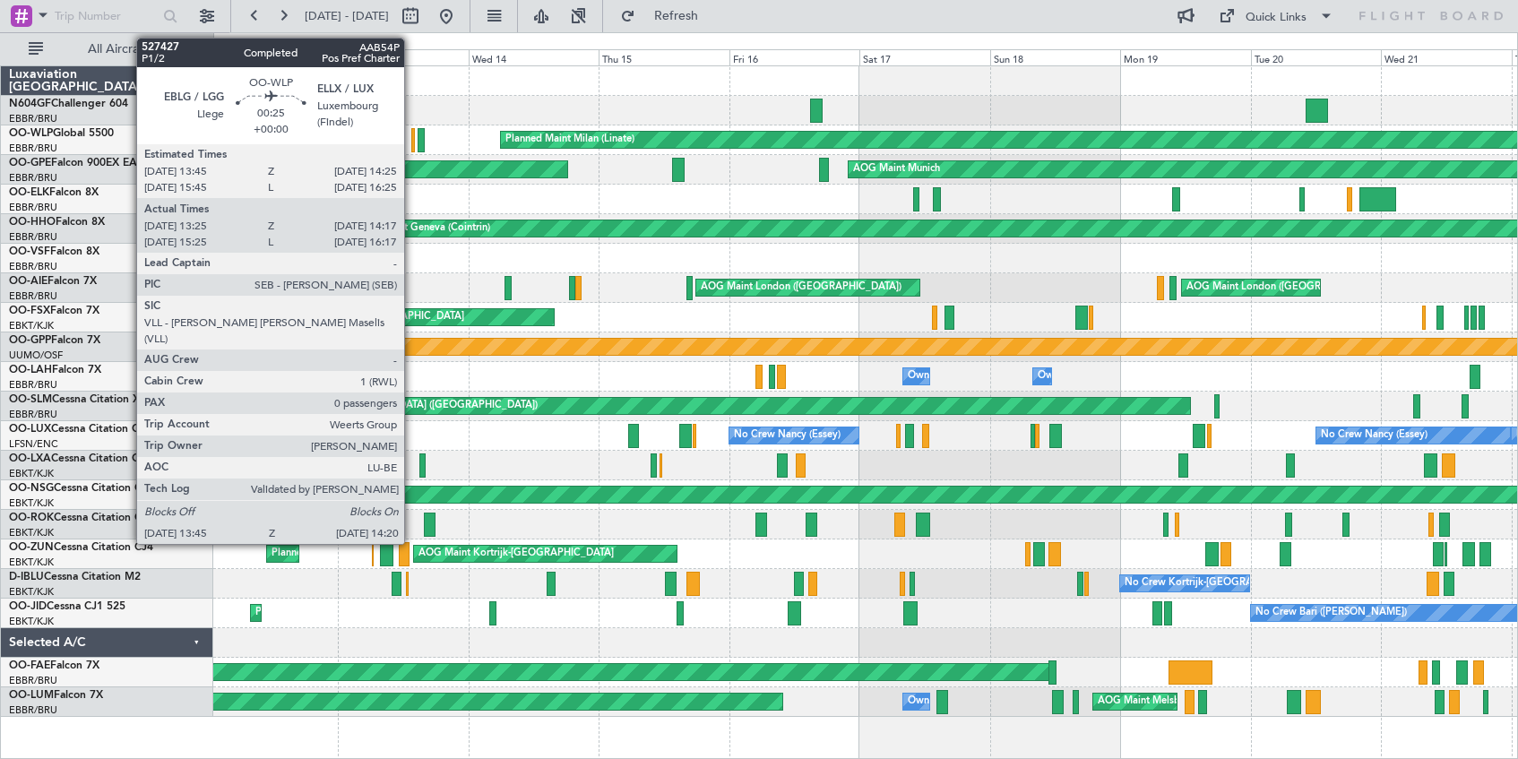
click at [412, 143] on div at bounding box center [413, 140] width 4 height 24
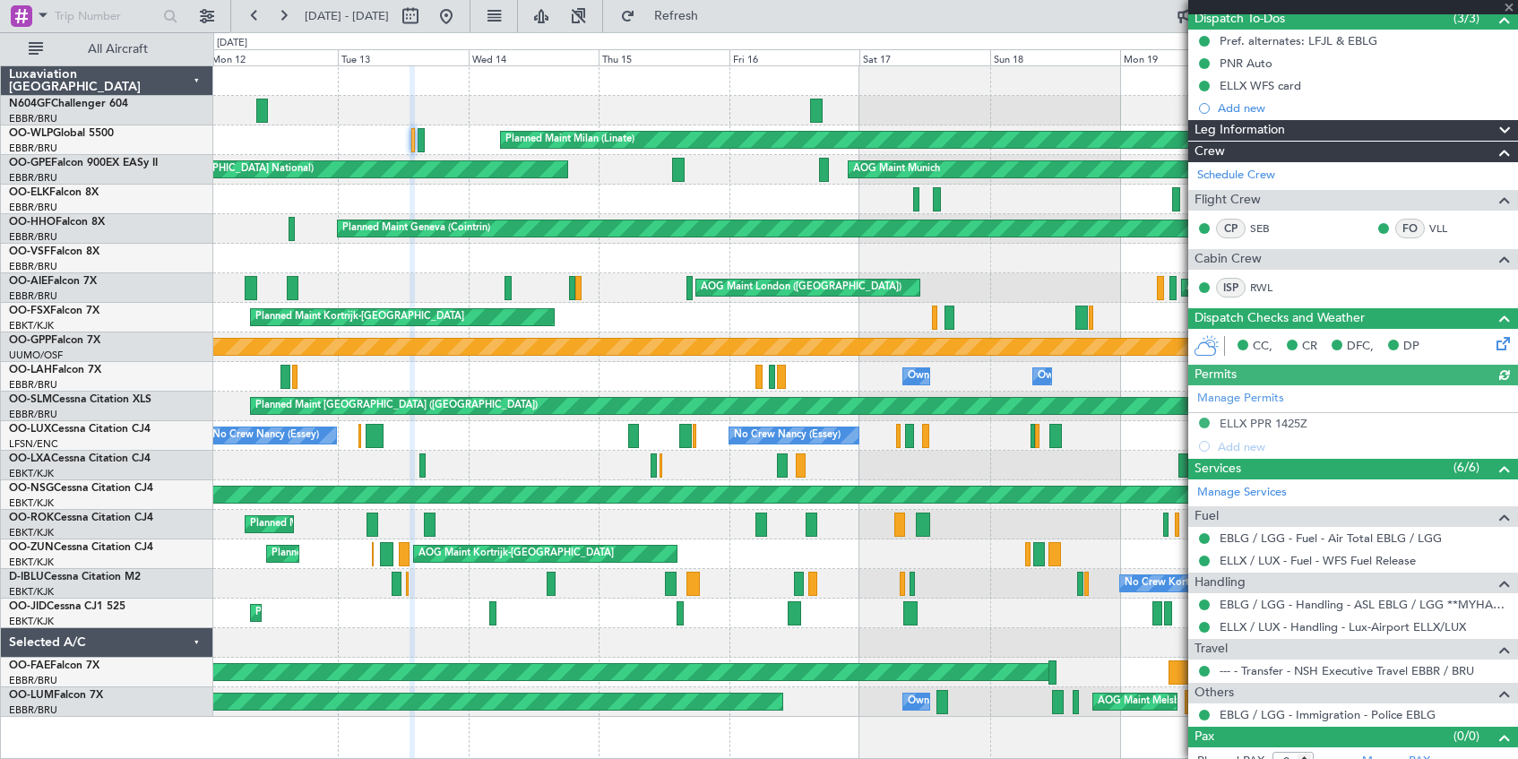
scroll to position [184, 0]
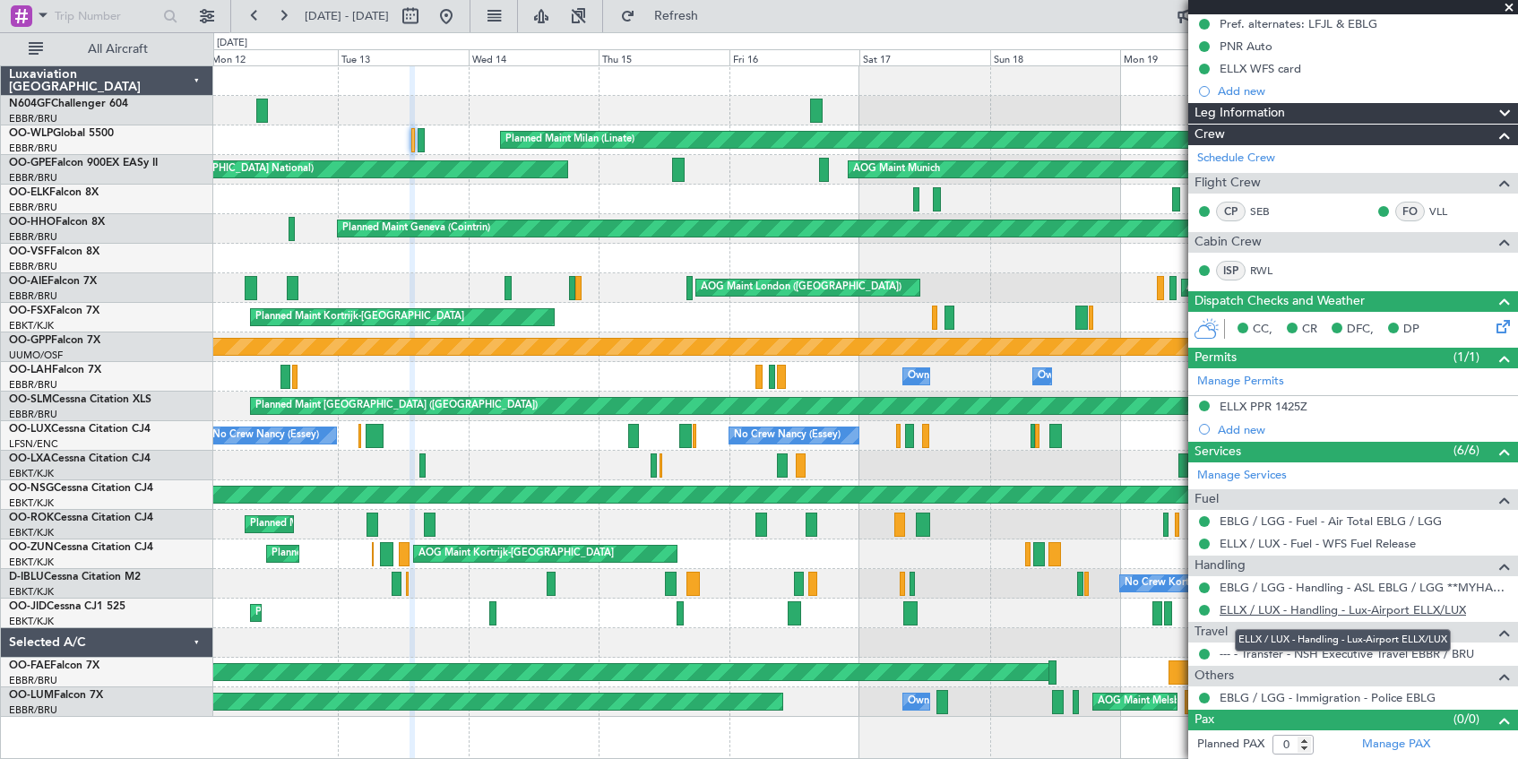
click at [1399, 604] on link "ELLX / LUX - Handling - Lux-Airport ELLX/LUX" at bounding box center [1343, 609] width 246 height 15
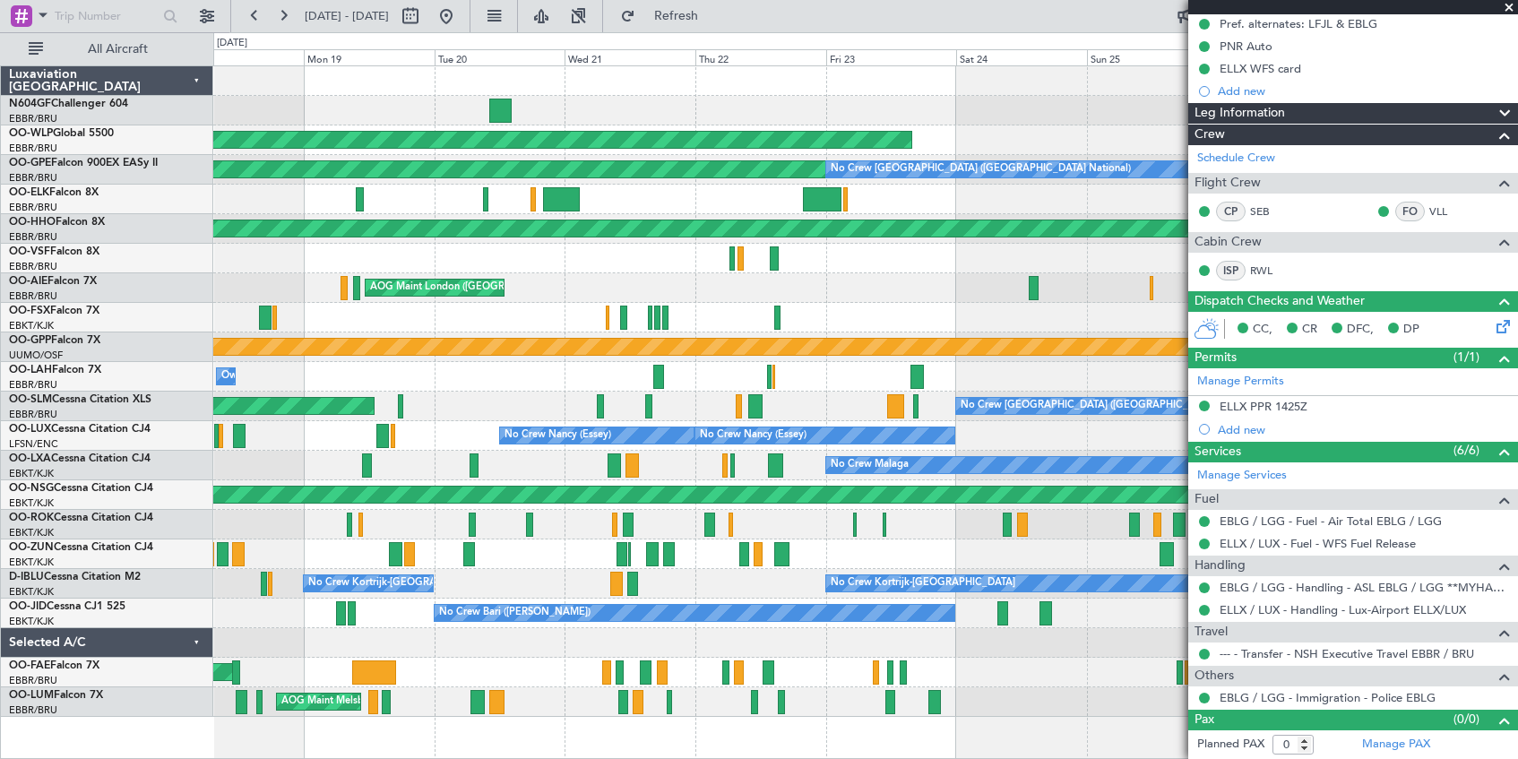
click at [243, 99] on div at bounding box center [865, 111] width 1304 height 30
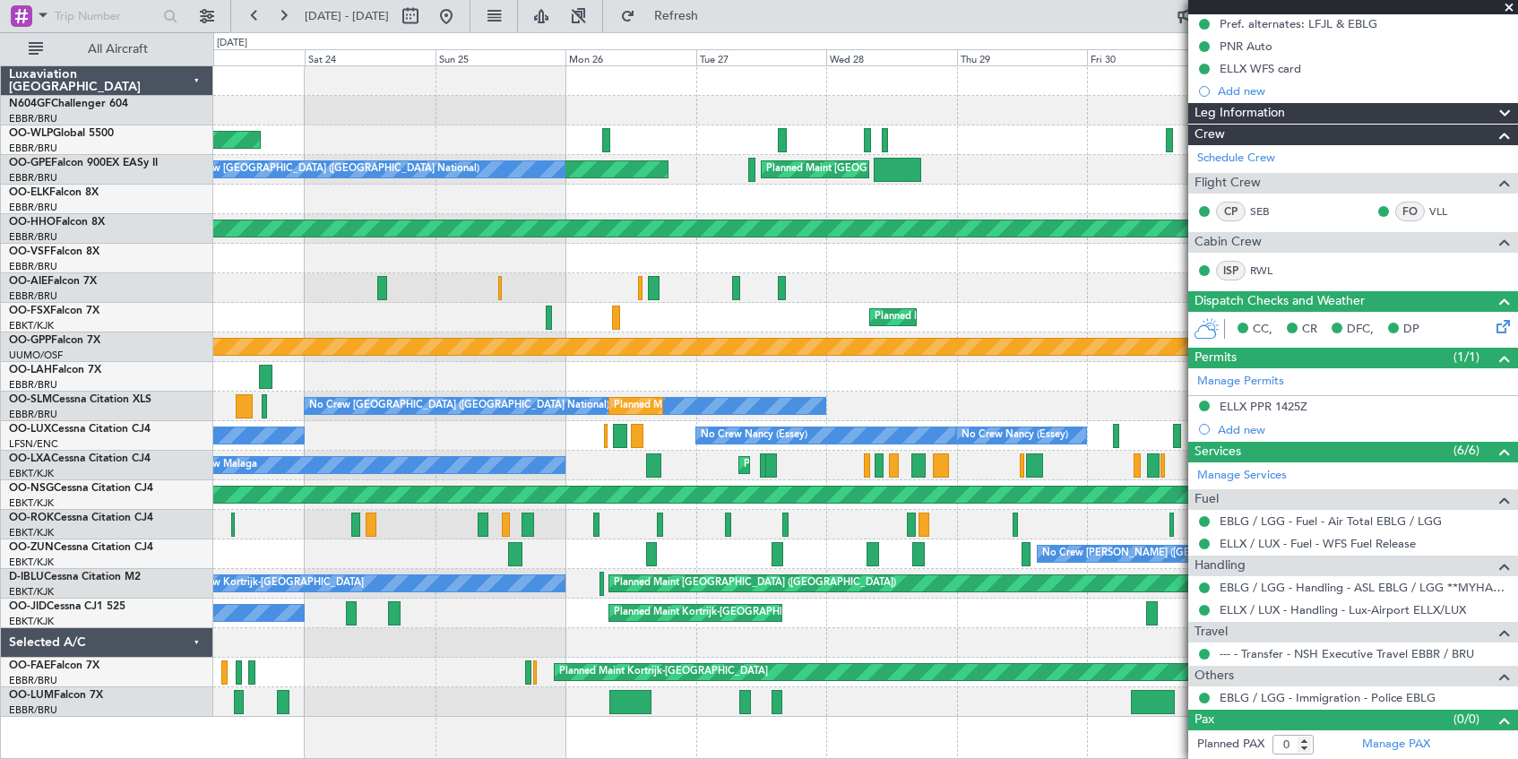
click at [282, 82] on div at bounding box center [865, 81] width 1304 height 30
click at [1509, 5] on span at bounding box center [1509, 8] width 18 height 16
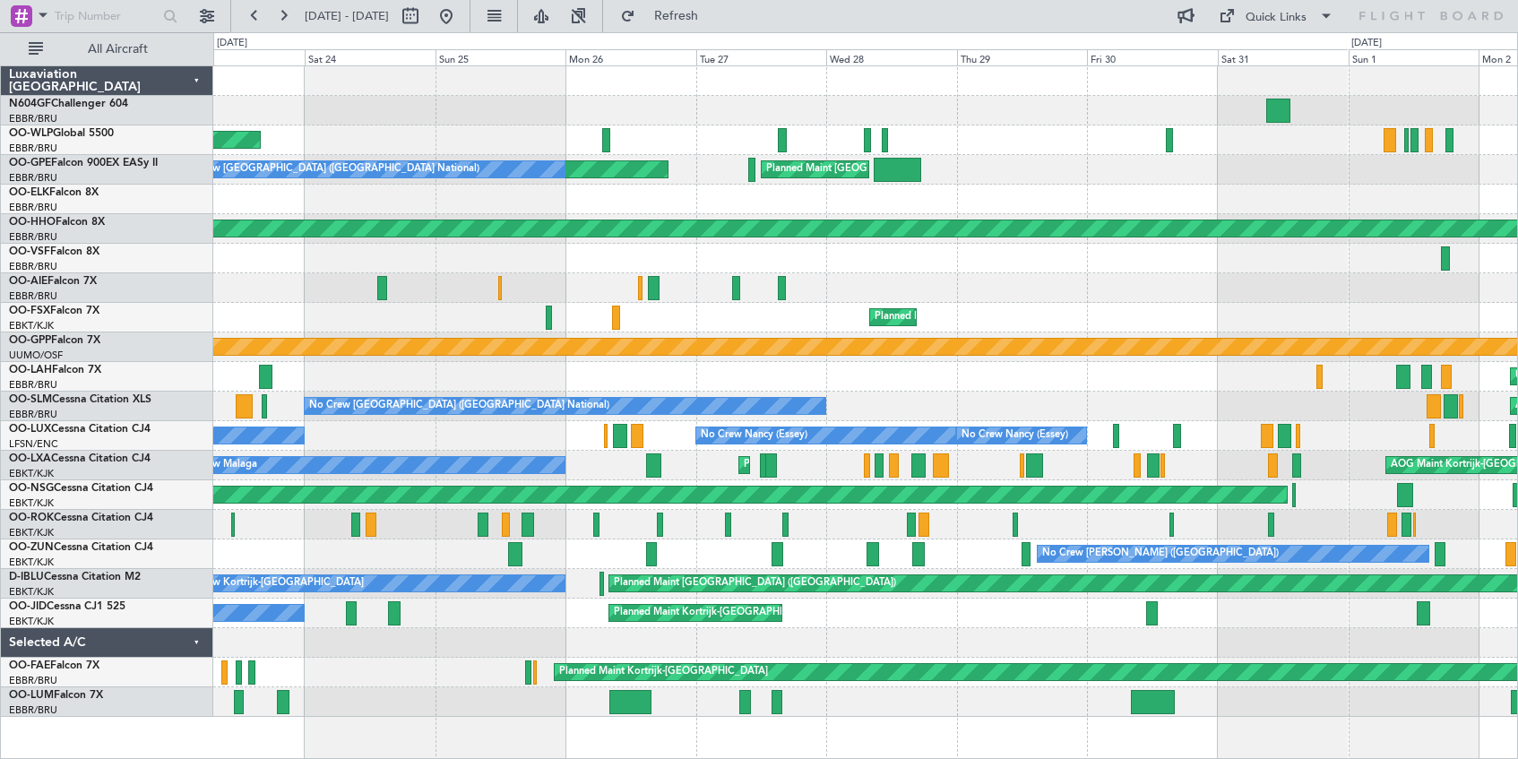
scroll to position [0, 0]
click at [461, 13] on button at bounding box center [446, 16] width 29 height 29
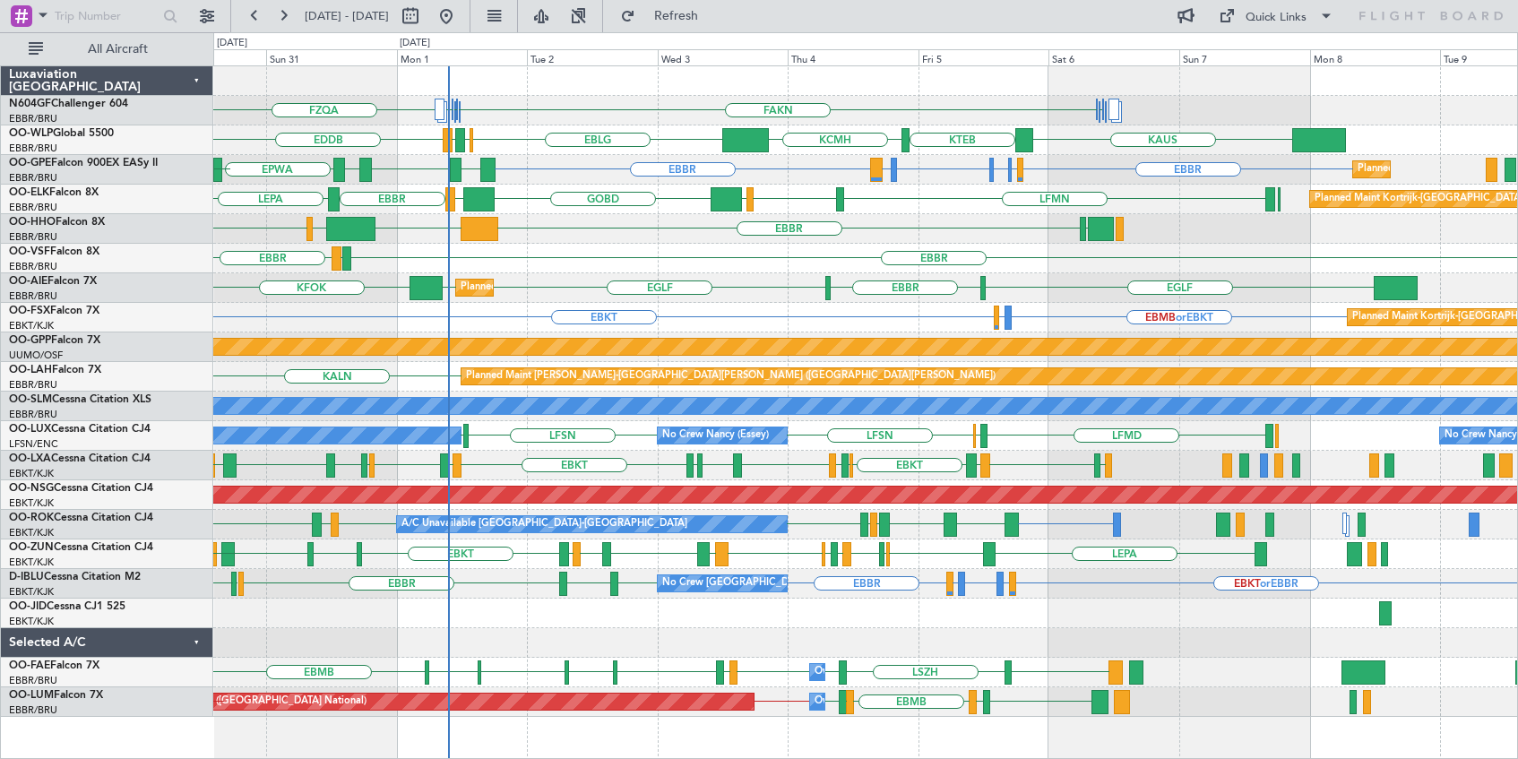
click at [619, 317] on div "EBMB or EBKT EBKT LSZH or EBKT Planned Maint [GEOGRAPHIC_DATA]-[GEOGRAPHIC_DATA…" at bounding box center [865, 318] width 1304 height 30
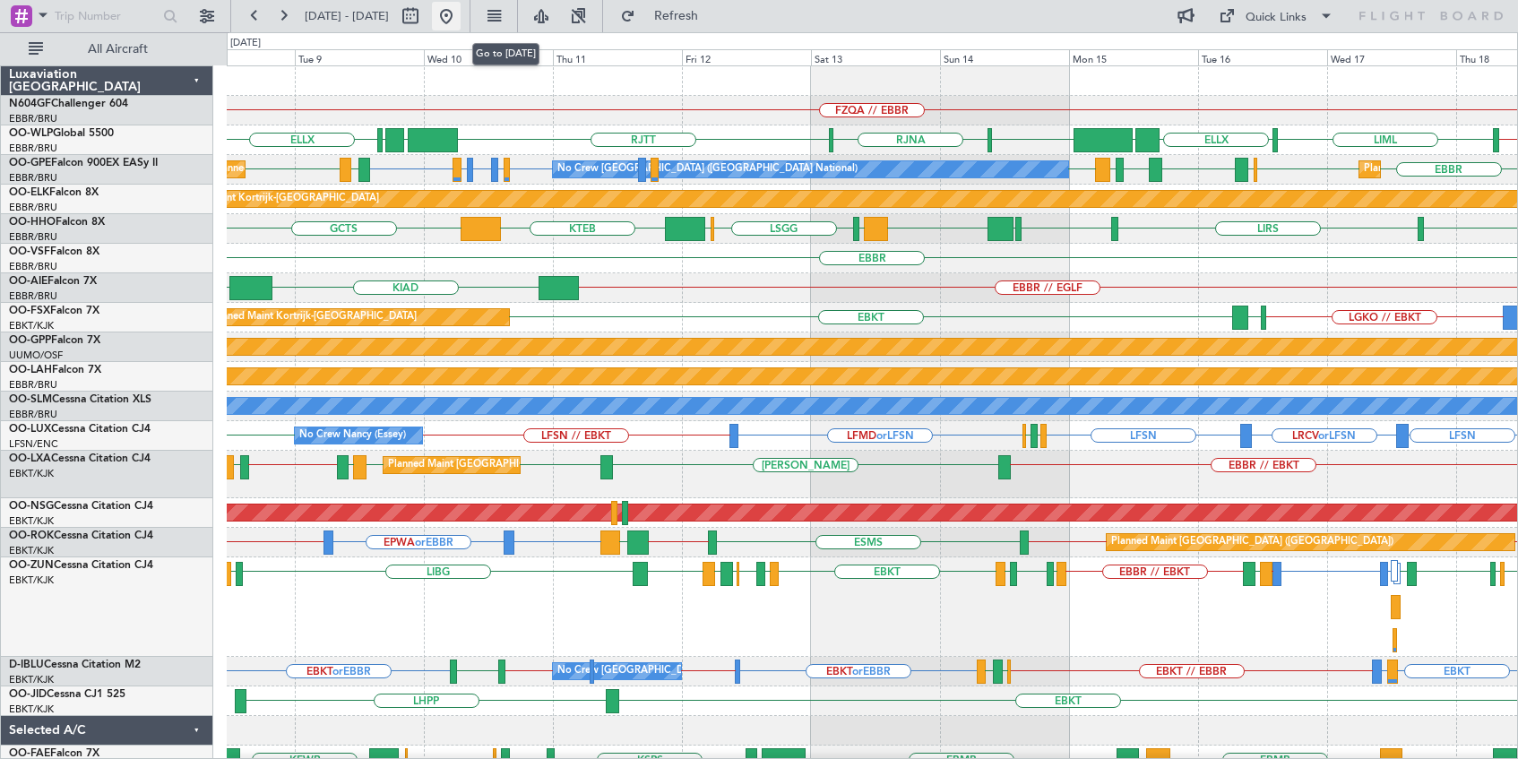
click at [461, 13] on button at bounding box center [446, 16] width 29 height 29
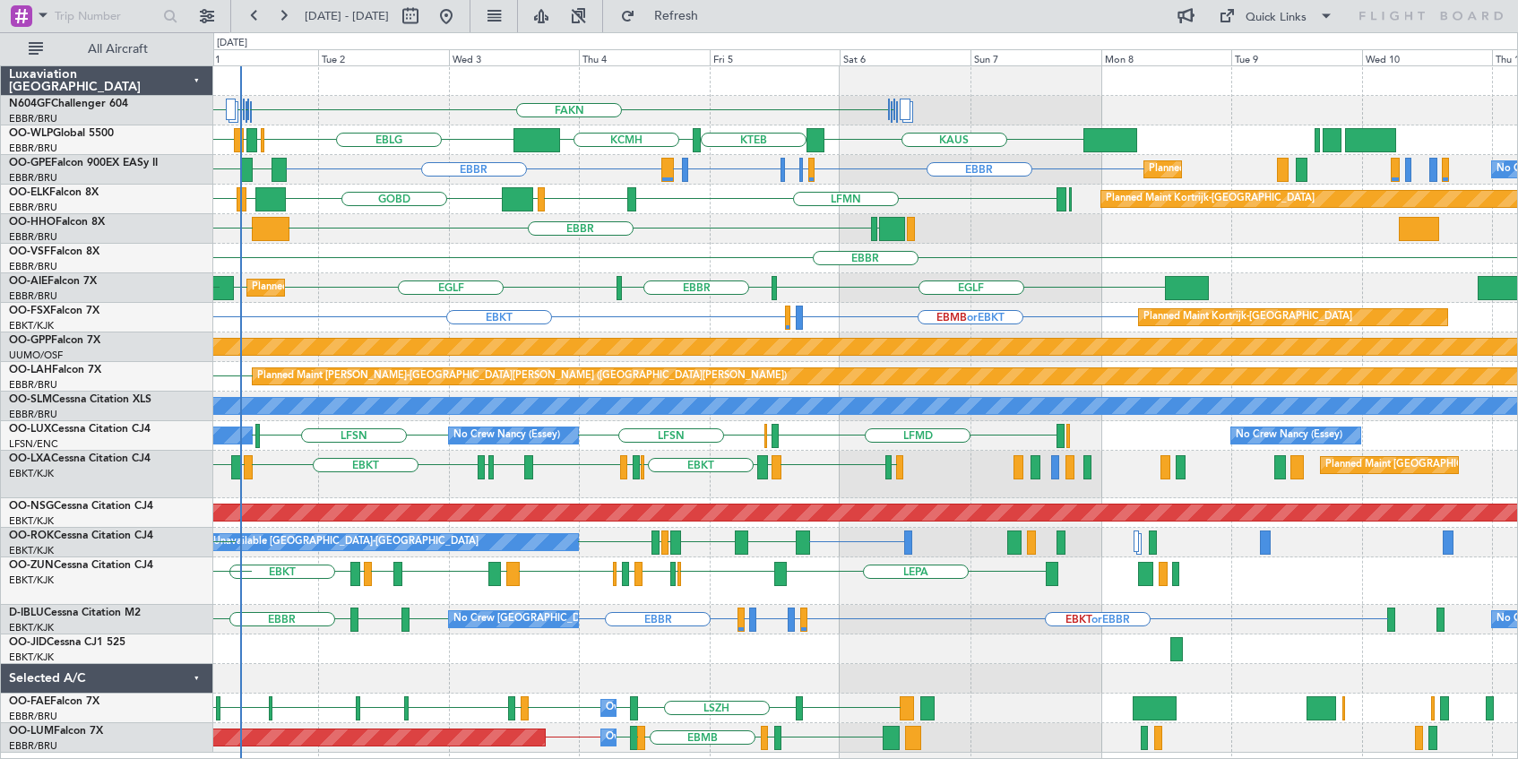
click at [731, 190] on div "[PERSON_NAME] FAKN [PERSON_NAME] FAKN FZQA [PERSON_NAME] KTEB KCMH EBLG [GEOGRA…" at bounding box center [865, 409] width 1304 height 687
